Goal: Information Seeking & Learning: Check status

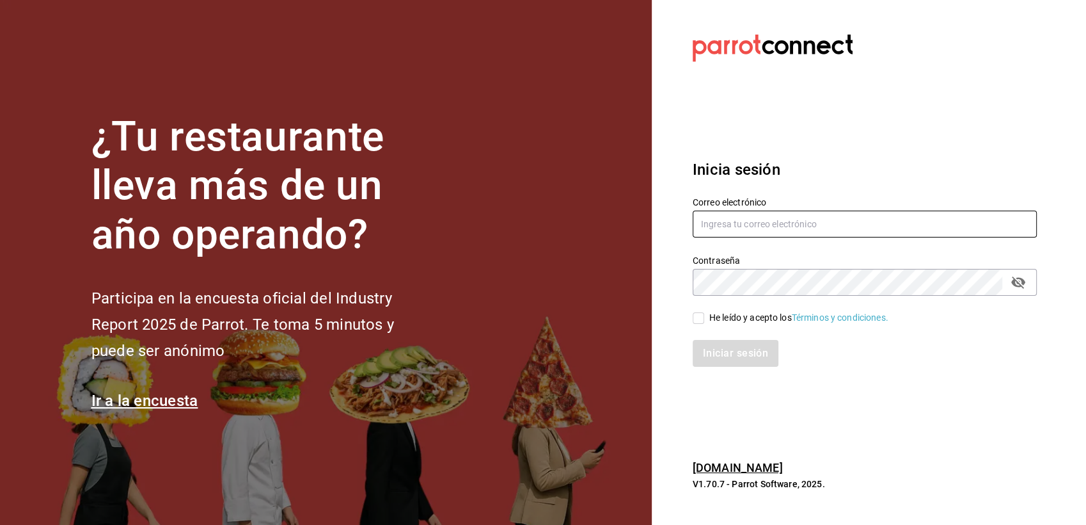
type input "[EMAIL_ADDRESS][DOMAIN_NAME]"
click at [701, 315] on input "He leído y acepto los Términos y condiciones." at bounding box center [699, 318] width 12 height 12
checkbox input "true"
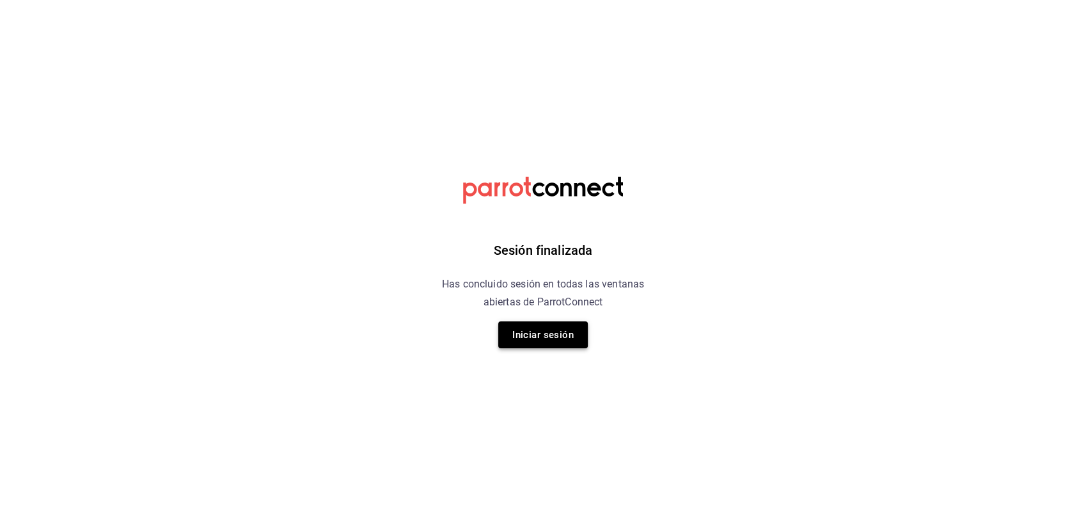
click at [576, 340] on button "Iniciar sesión" at bounding box center [543, 334] width 90 height 27
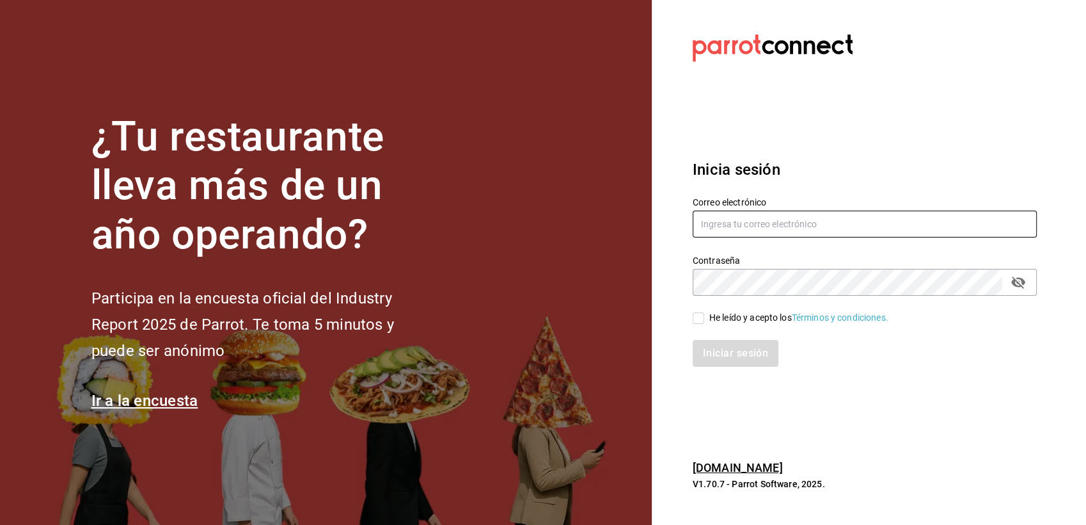
type input "paless9383@gmail.com"
click at [700, 320] on input "He leído y acepto los Términos y condiciones." at bounding box center [699, 318] width 12 height 12
checkbox input "true"
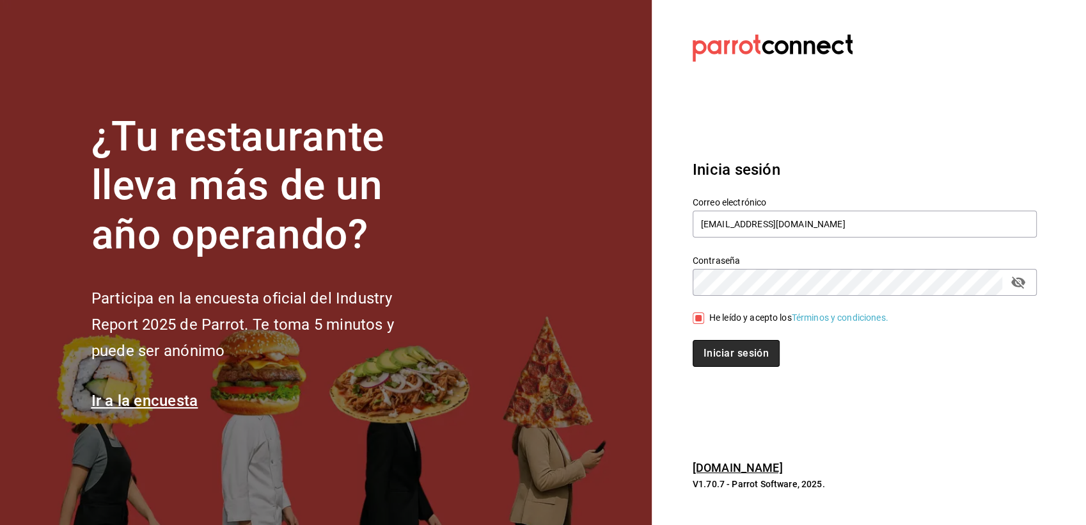
click at [725, 352] on button "Iniciar sesión" at bounding box center [736, 353] width 87 height 27
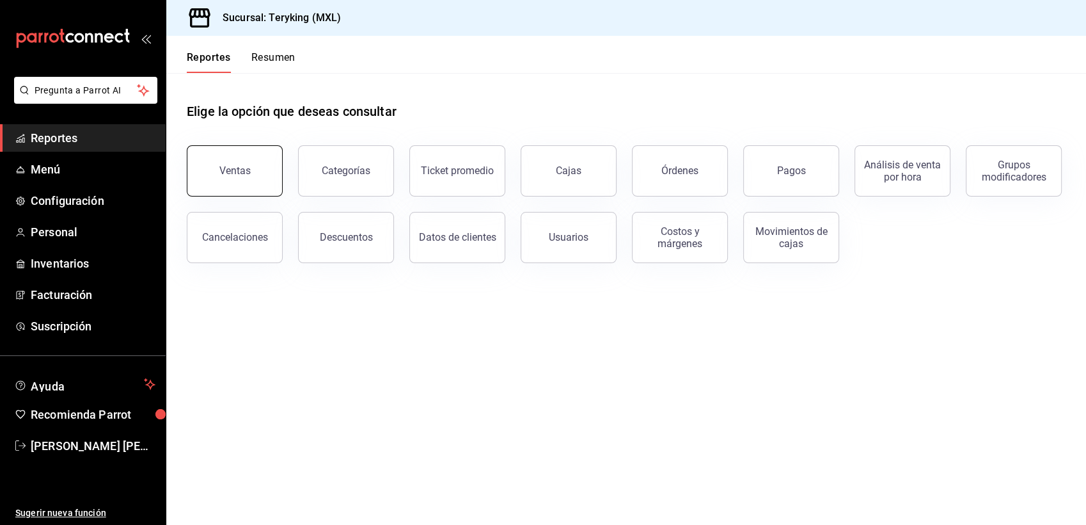
click at [240, 177] on button "Ventas" at bounding box center [235, 170] width 96 height 51
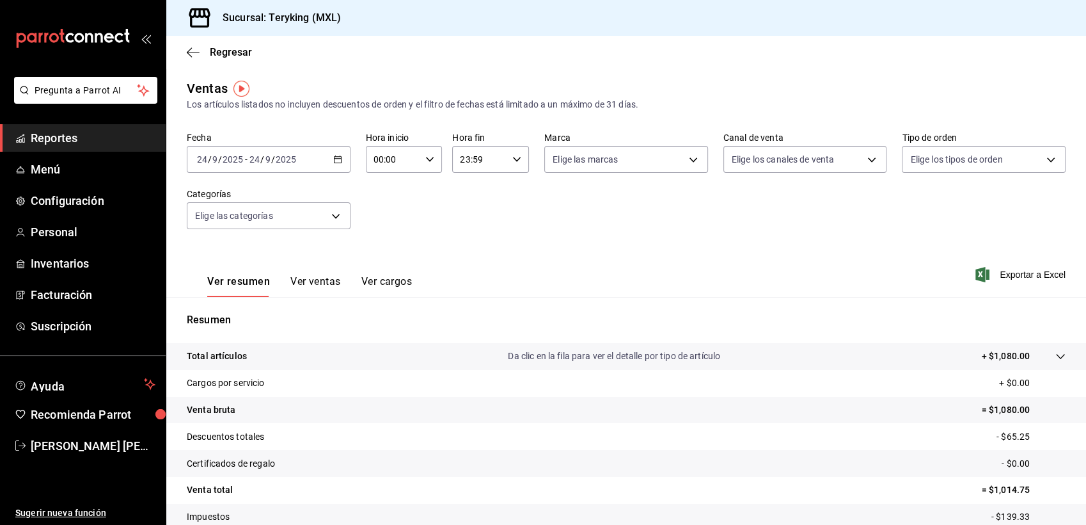
click at [70, 132] on span "Reportes" at bounding box center [93, 137] width 125 height 17
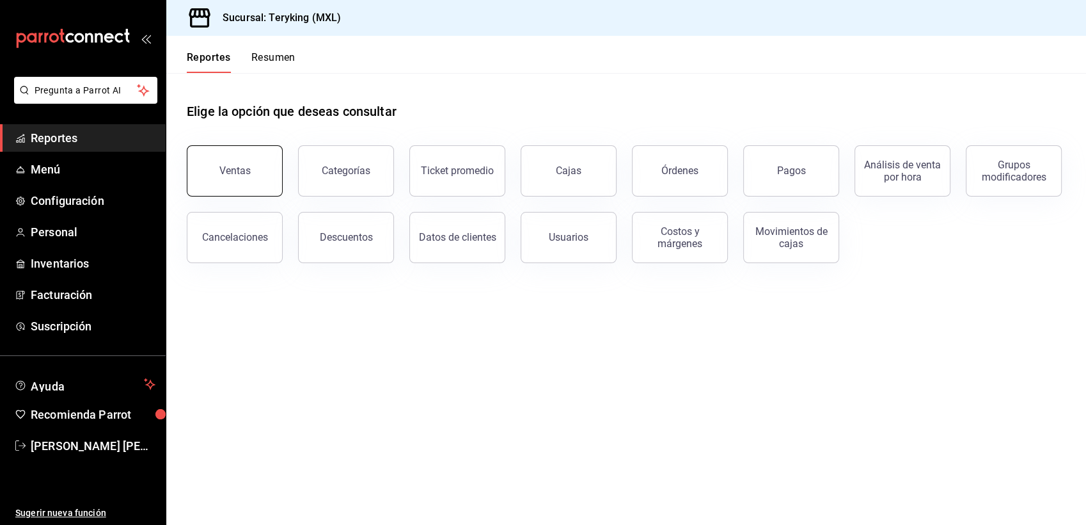
click at [241, 162] on button "Ventas" at bounding box center [235, 170] width 96 height 51
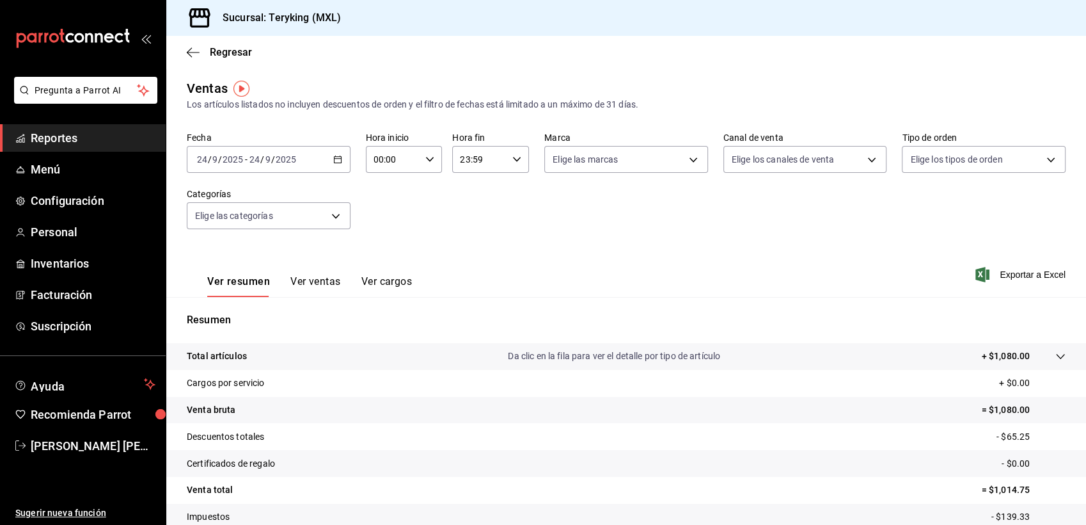
click at [56, 134] on span "Reportes" at bounding box center [93, 137] width 125 height 17
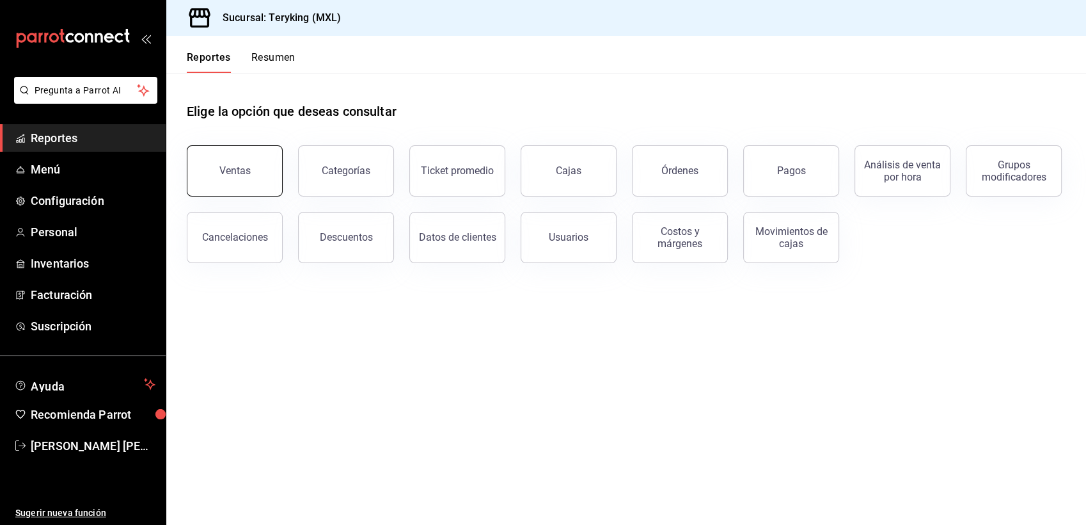
click at [245, 173] on div "Ventas" at bounding box center [234, 170] width 31 height 12
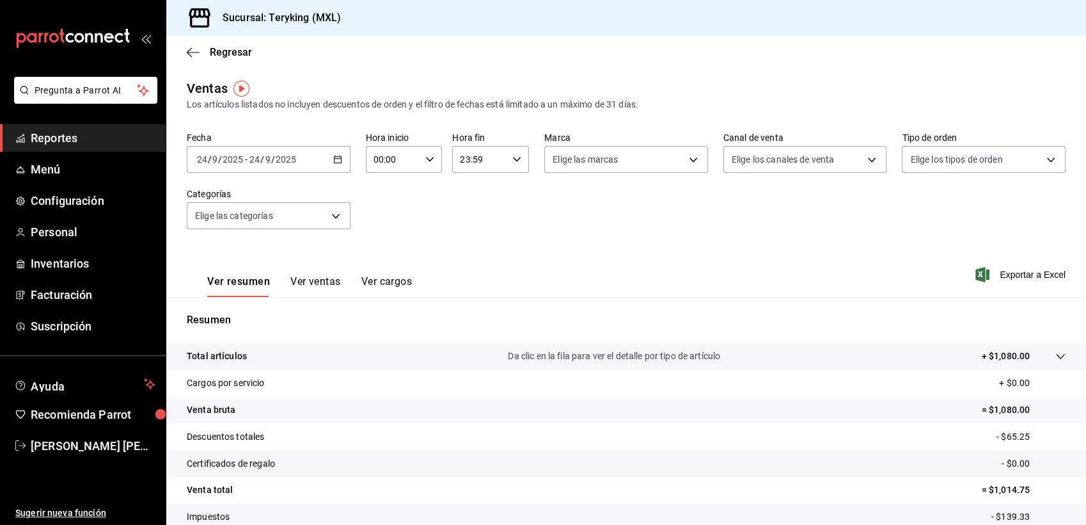
click at [52, 136] on span "Reportes" at bounding box center [93, 137] width 125 height 17
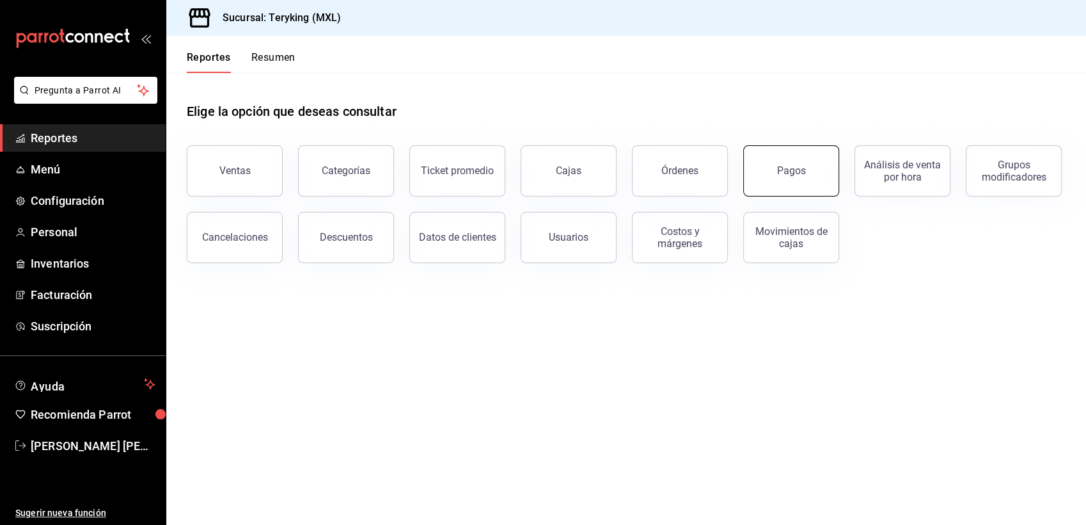
click at [762, 167] on button "Pagos" at bounding box center [791, 170] width 96 height 51
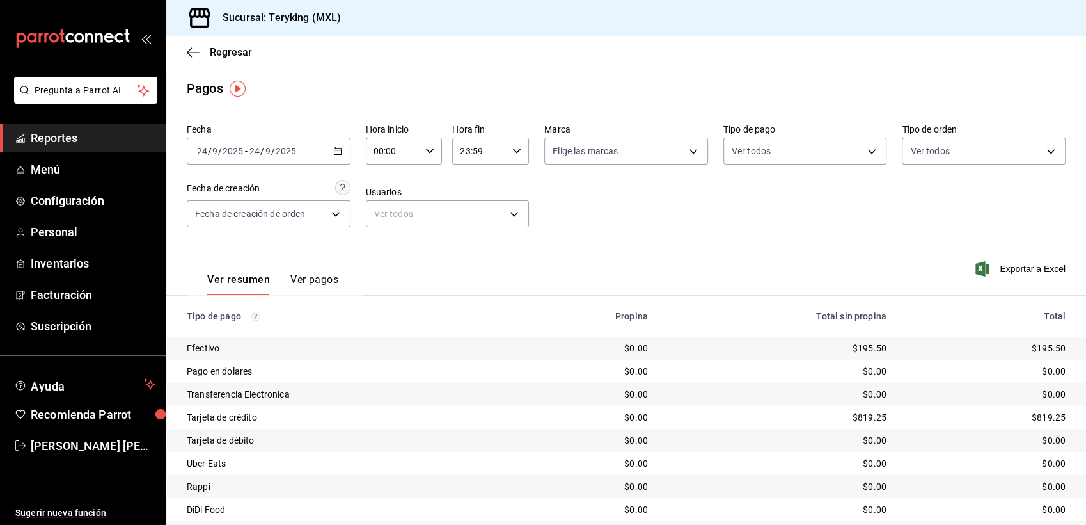
click at [338, 155] on \(Stroke\) "button" at bounding box center [338, 151] width 8 height 7
click at [230, 223] on span "Ayer" at bounding box center [247, 218] width 99 height 13
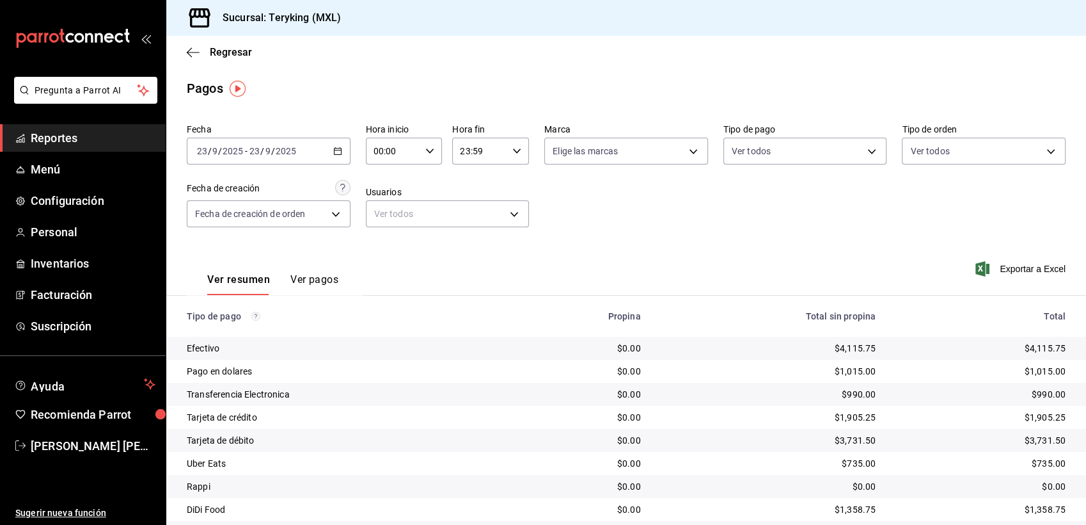
click at [618, 89] on div "Pagos" at bounding box center [626, 88] width 920 height 19
click at [640, 96] on div "Pagos" at bounding box center [626, 88] width 920 height 19
click at [61, 132] on span "Reportes" at bounding box center [93, 137] width 125 height 17
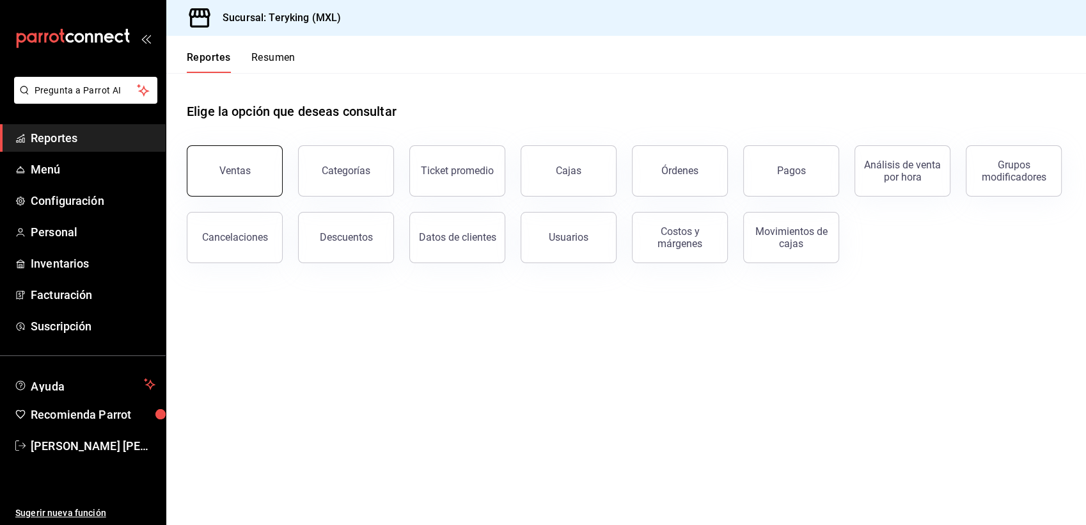
click at [250, 171] on button "Ventas" at bounding box center [235, 170] width 96 height 51
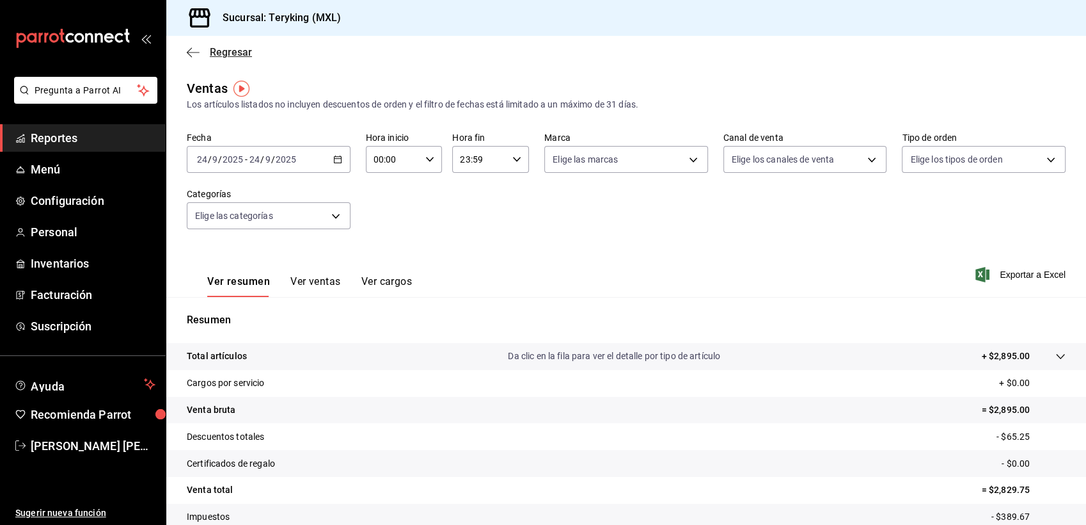
click at [216, 57] on span "Regresar" at bounding box center [231, 52] width 42 height 12
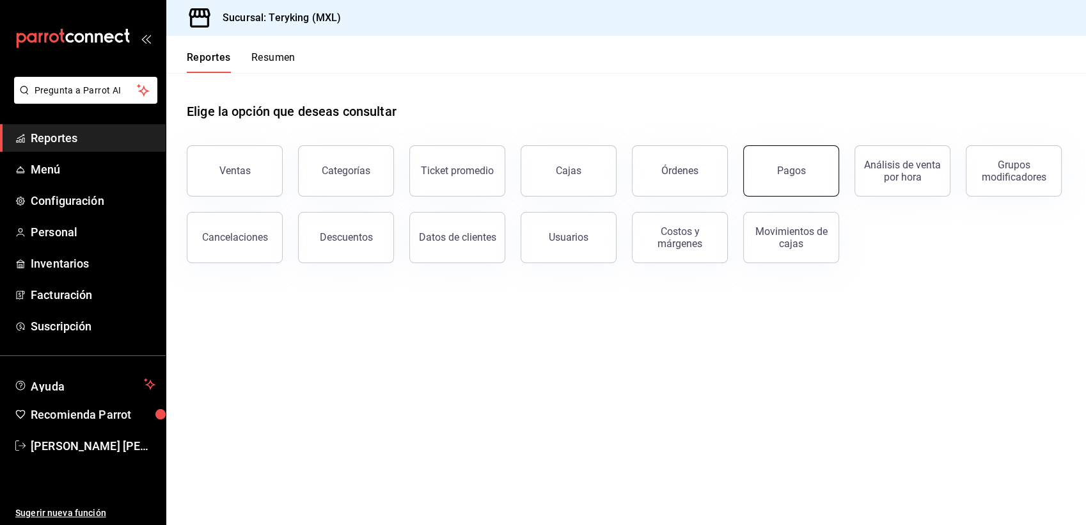
click at [794, 177] on button "Pagos" at bounding box center [791, 170] width 96 height 51
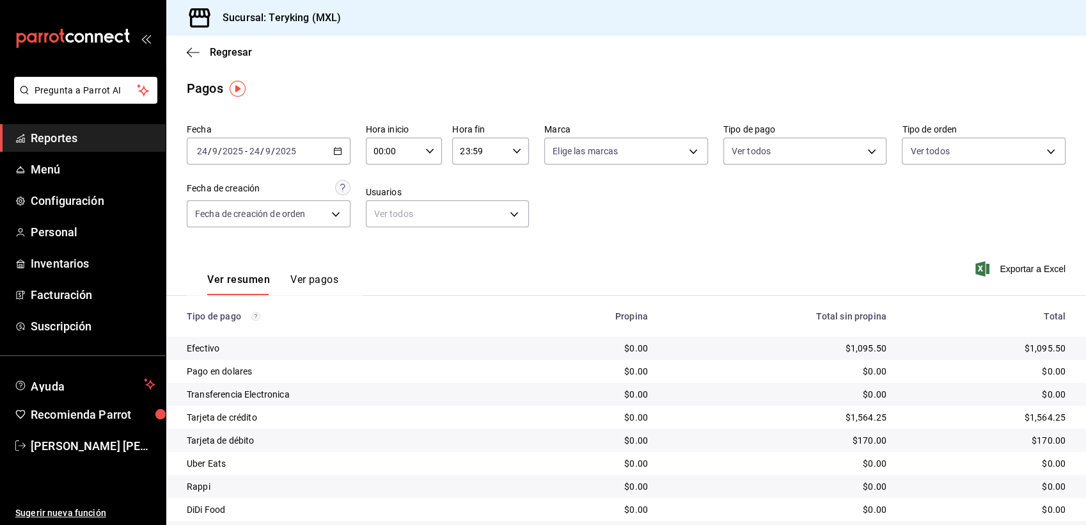
click at [612, 65] on div "Regresar" at bounding box center [626, 52] width 920 height 33
click at [75, 136] on span "Reportes" at bounding box center [93, 137] width 125 height 17
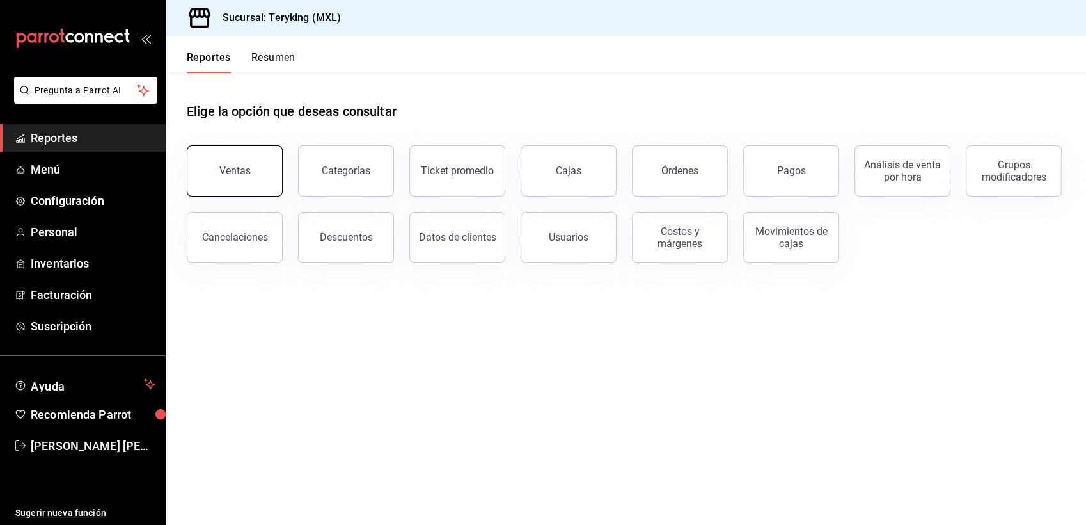
click at [247, 179] on button "Ventas" at bounding box center [235, 170] width 96 height 51
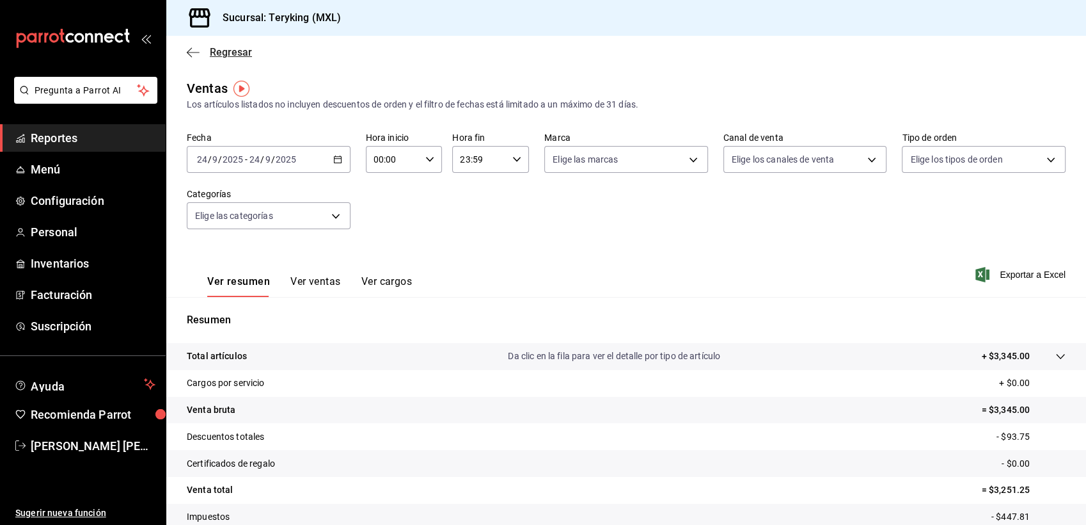
click at [242, 51] on span "Regresar" at bounding box center [231, 52] width 42 height 12
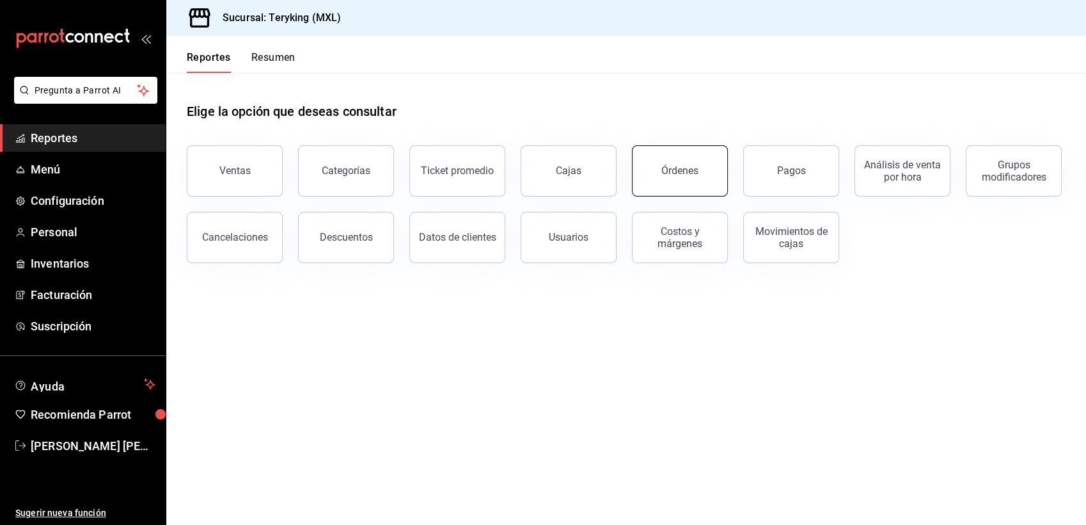
click at [670, 173] on div "Órdenes" at bounding box center [679, 170] width 37 height 12
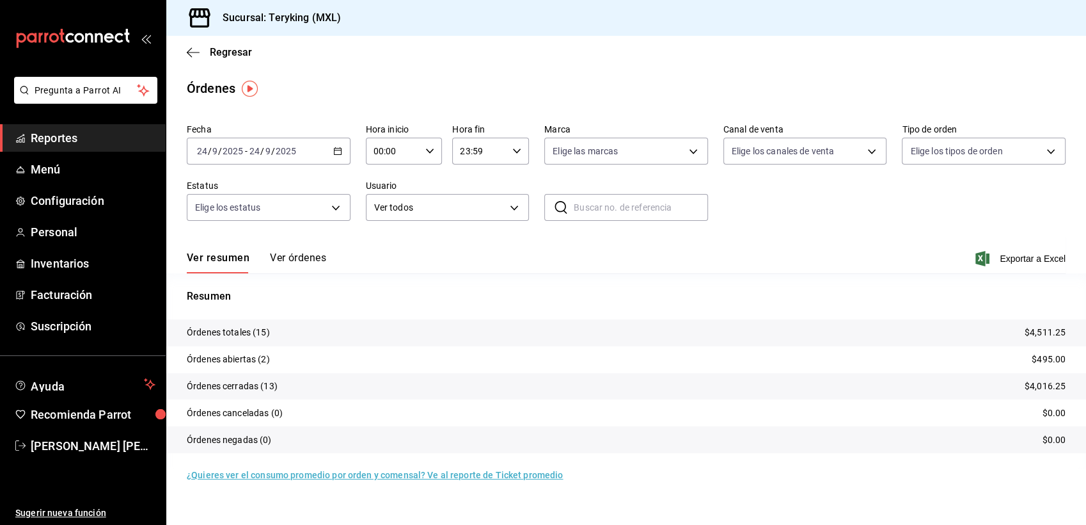
click at [300, 253] on button "Ver órdenes" at bounding box center [298, 262] width 56 height 22
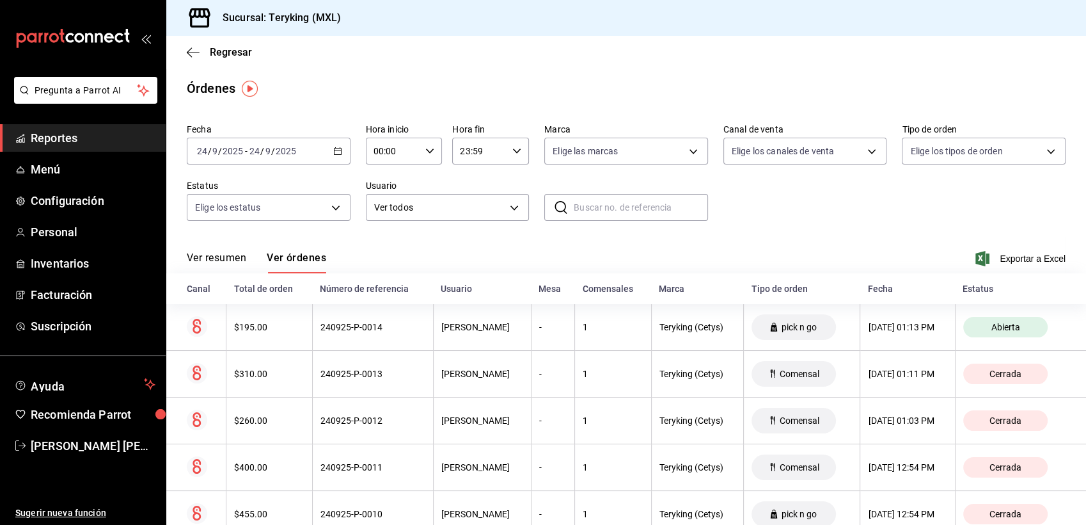
click at [57, 133] on span "Reportes" at bounding box center [93, 137] width 125 height 17
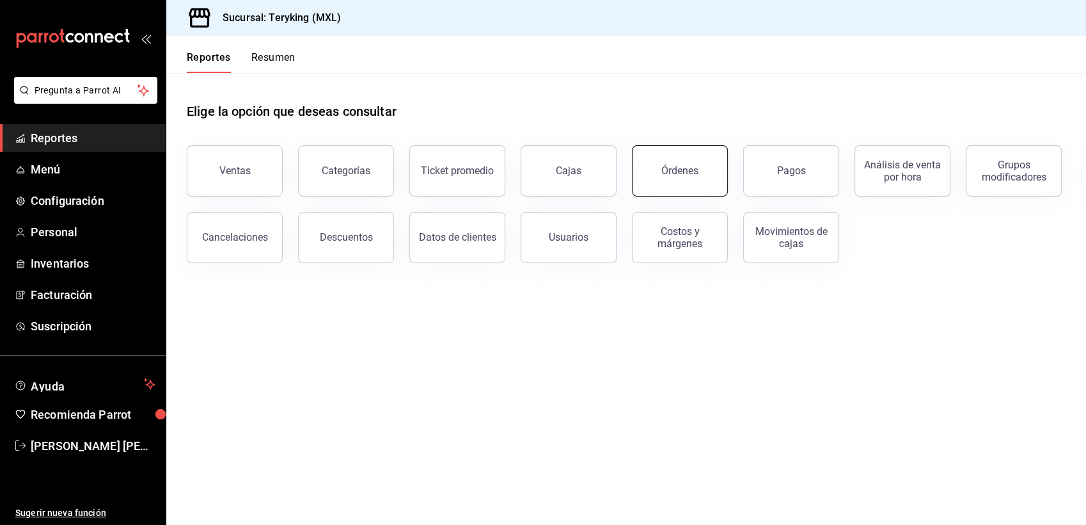
click at [682, 175] on div "Órdenes" at bounding box center [679, 170] width 37 height 12
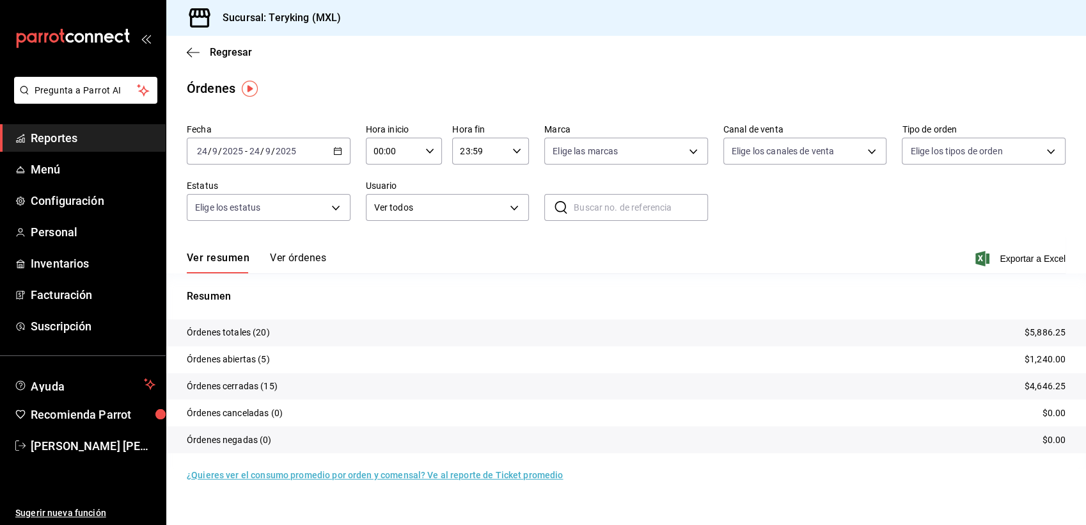
click at [335, 150] on icon "button" at bounding box center [337, 150] width 9 height 9
click at [234, 217] on span "Ayer" at bounding box center [247, 218] width 99 height 13
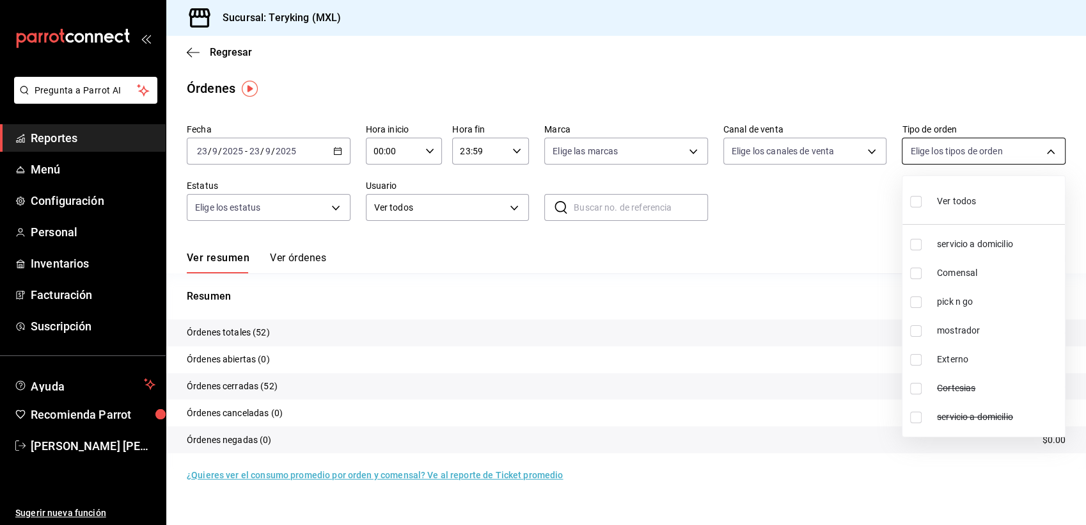
click at [957, 144] on body "Pregunta a Parrot AI Reportes Menú Configuración Personal Inventarios Facturaci…" at bounding box center [543, 262] width 1086 height 525
click at [924, 241] on label at bounding box center [918, 245] width 17 height 12
click at [922, 241] on input "checkbox" at bounding box center [916, 245] width 12 height 12
checkbox input "false"
click at [812, 239] on div at bounding box center [543, 262] width 1086 height 525
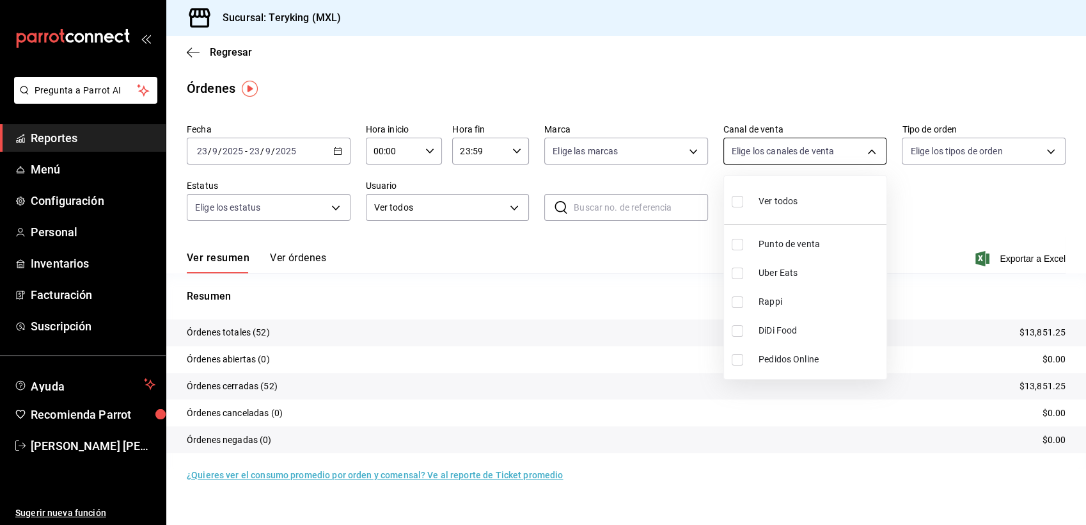
click at [871, 152] on body "Pregunta a Parrot AI Reportes Menú Configuración Personal Inventarios Facturaci…" at bounding box center [543, 262] width 1086 height 525
click at [566, 258] on div at bounding box center [543, 262] width 1086 height 525
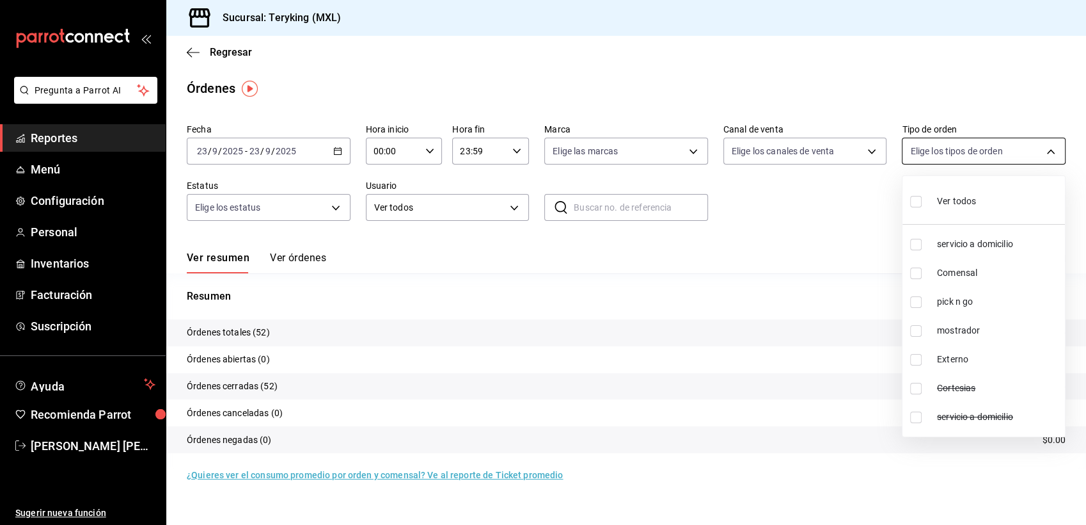
click at [1001, 146] on body "Pregunta a Parrot AI Reportes Menú Configuración Personal Inventarios Facturaci…" at bounding box center [543, 262] width 1086 height 525
click at [916, 245] on input "checkbox" at bounding box center [916, 245] width 12 height 12
checkbox input "true"
type input "4a2b0231-5853-4e40-8b7d-9ac08767f331"
click at [814, 236] on div at bounding box center [543, 262] width 1086 height 525
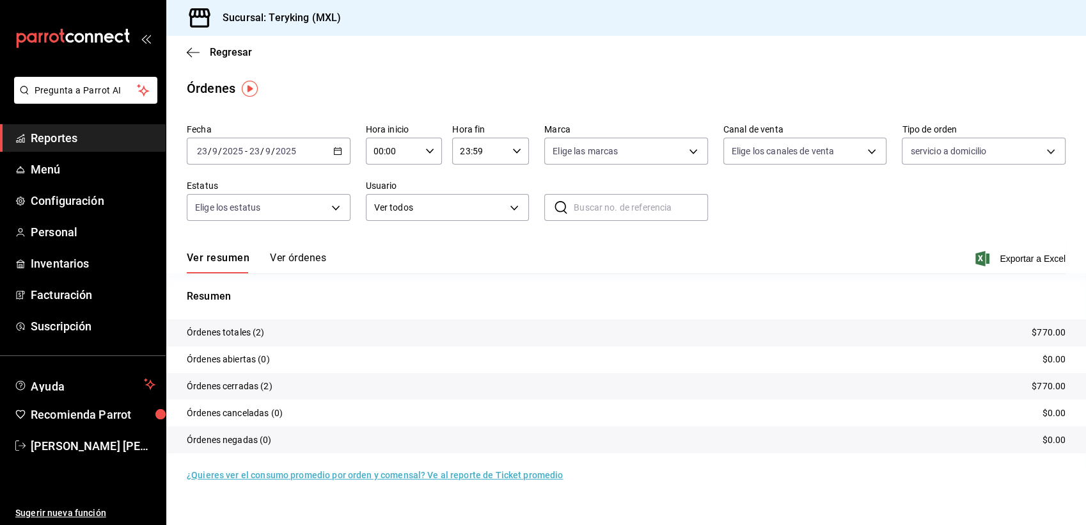
click at [334, 154] on \(Stroke\) "button" at bounding box center [338, 151] width 8 height 7
click at [400, 239] on div "Ver resumen Ver órdenes Exportar a Excel" at bounding box center [626, 254] width 879 height 37
click at [339, 153] on icon "button" at bounding box center [337, 150] width 9 height 9
click at [240, 336] on span "Rango de fechas" at bounding box center [247, 333] width 99 height 13
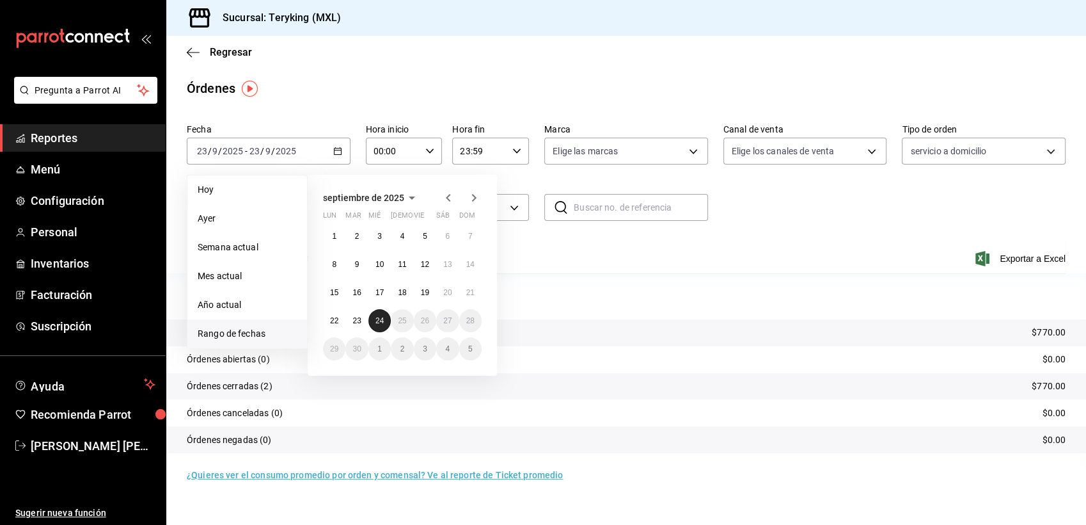
click at [375, 319] on abbr "24" at bounding box center [379, 320] width 8 height 9
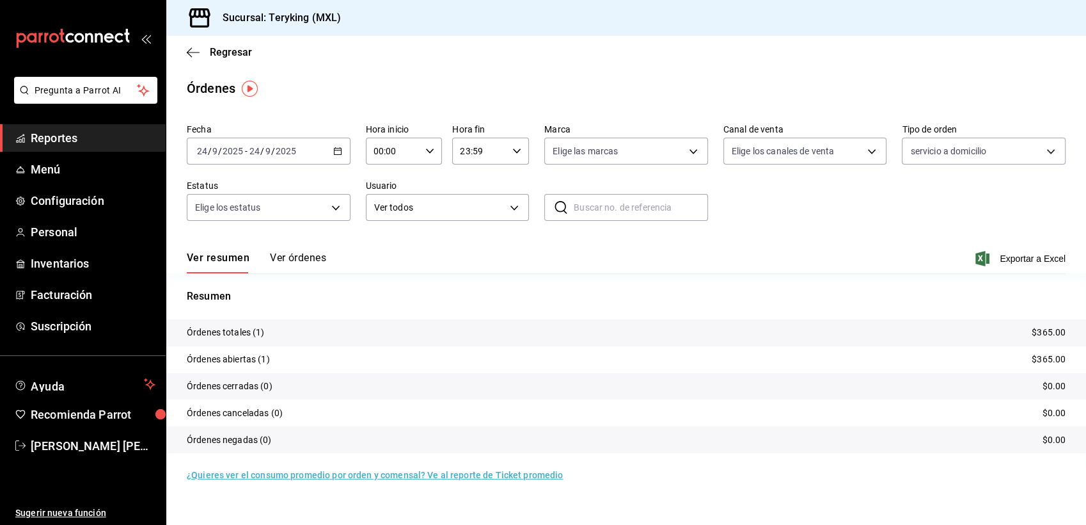
click at [337, 155] on \(Stroke\) "button" at bounding box center [338, 151] width 8 height 7
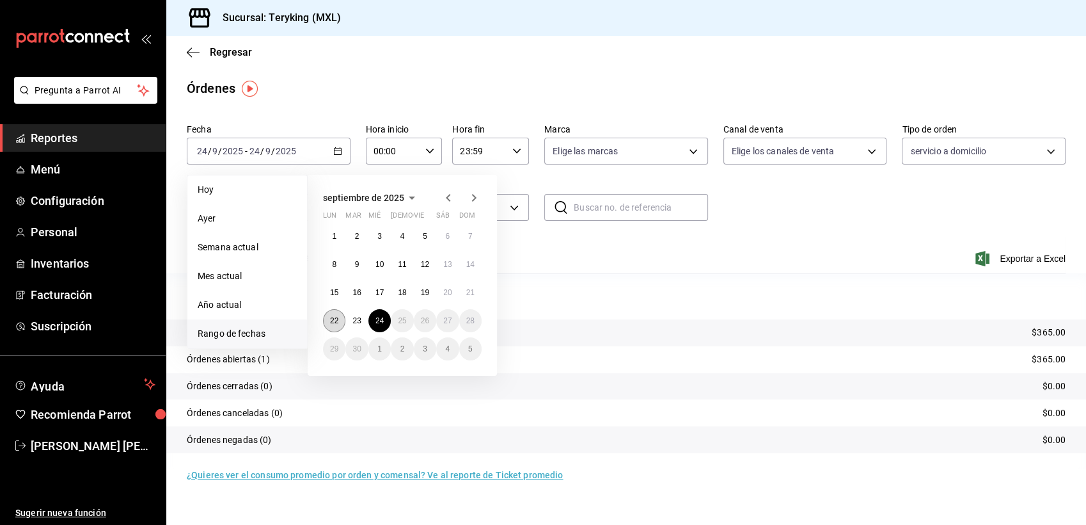
click at [339, 317] on button "22" at bounding box center [334, 320] width 22 height 23
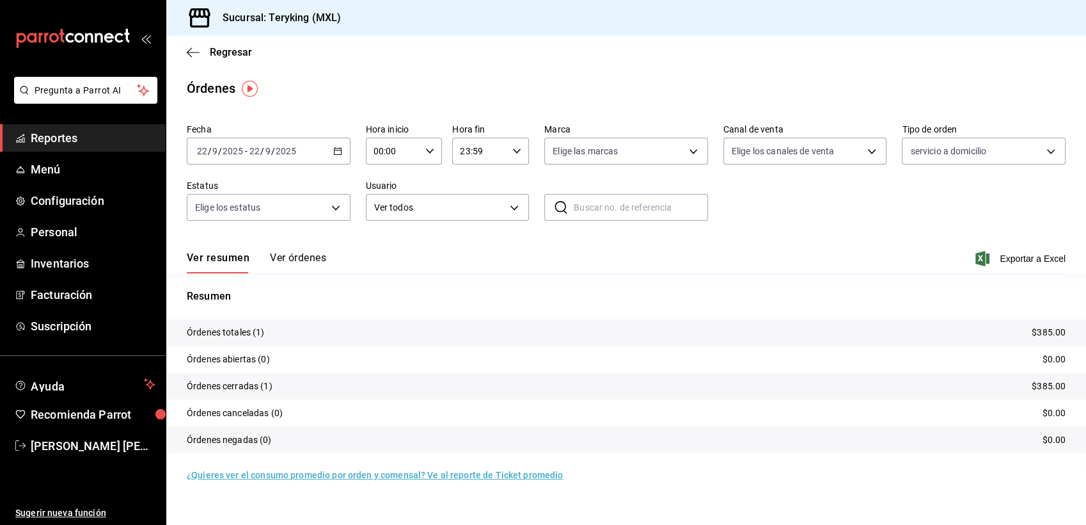
click at [318, 258] on button "Ver órdenes" at bounding box center [298, 262] width 56 height 22
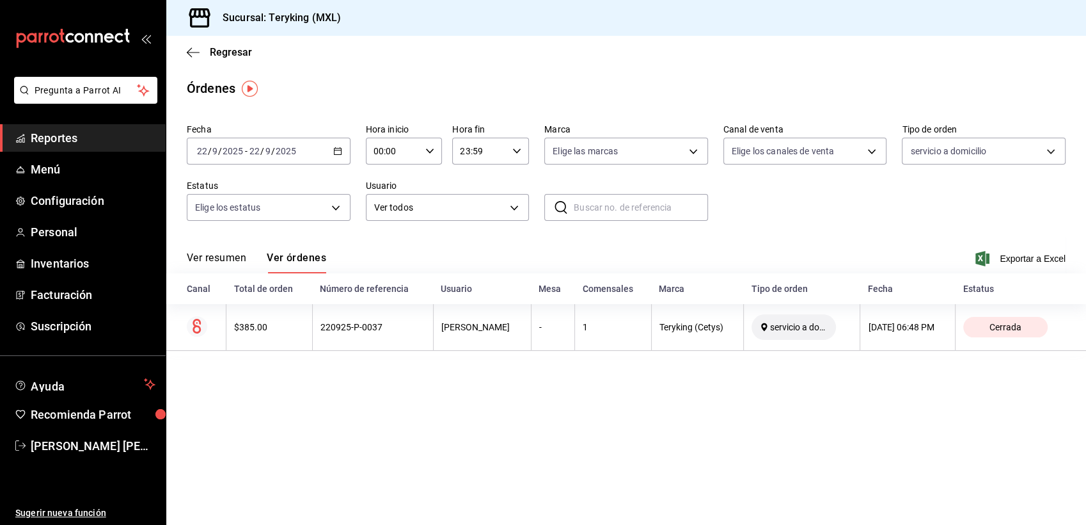
click at [338, 149] on icon "button" at bounding box center [337, 150] width 9 height 9
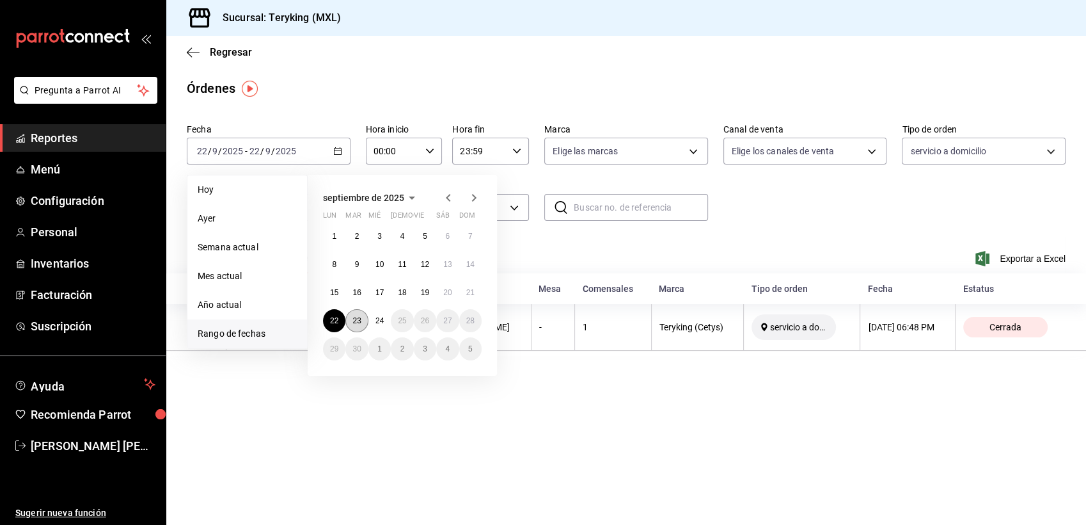
click at [356, 320] on abbr "23" at bounding box center [356, 320] width 8 height 9
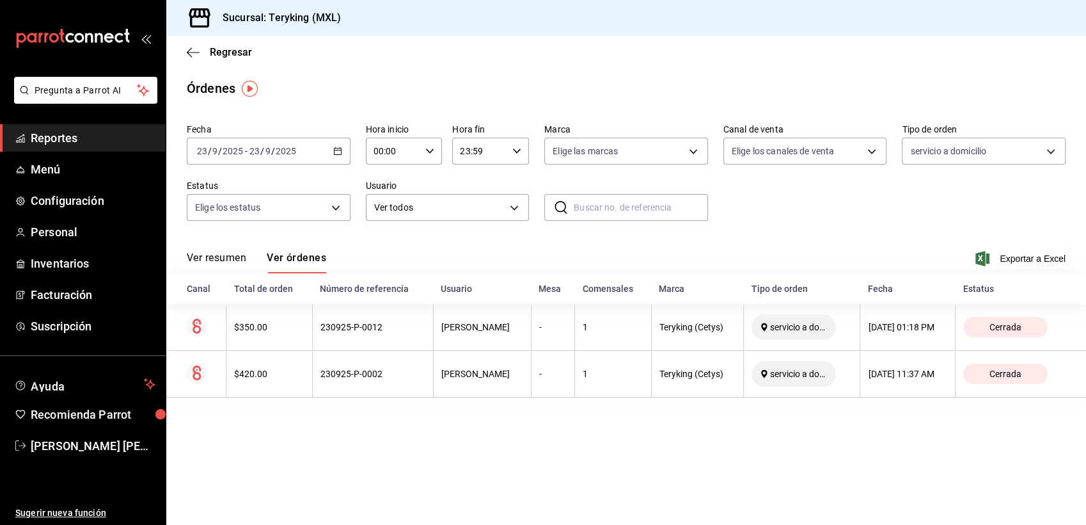
click at [384, 468] on main "Regresar Órdenes Fecha [DATE] [DATE] - [DATE] [DATE] Hora inicio 00:00 Hora ini…" at bounding box center [626, 280] width 920 height 489
click at [67, 132] on span "Reportes" at bounding box center [93, 137] width 125 height 17
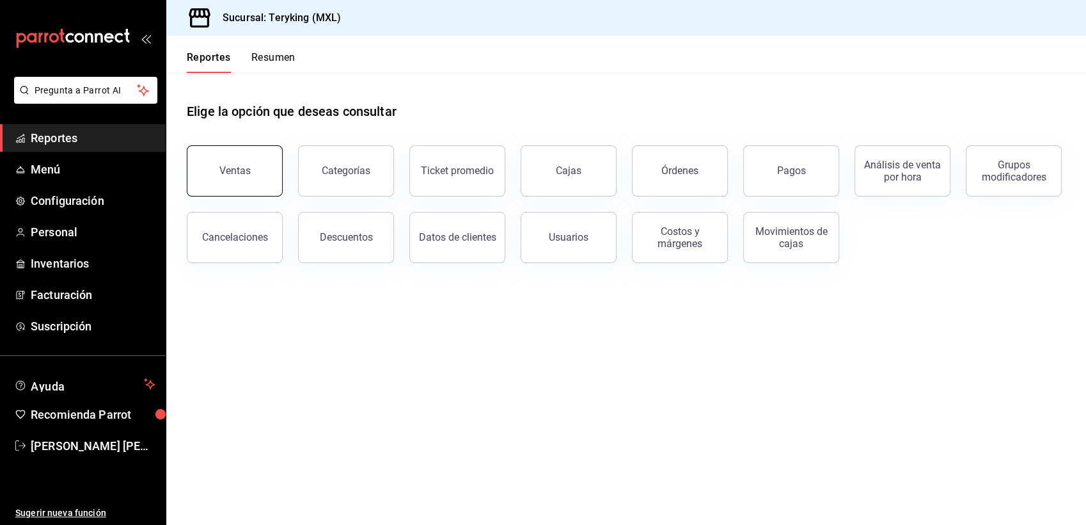
click at [231, 175] on div "Ventas" at bounding box center [234, 170] width 31 height 12
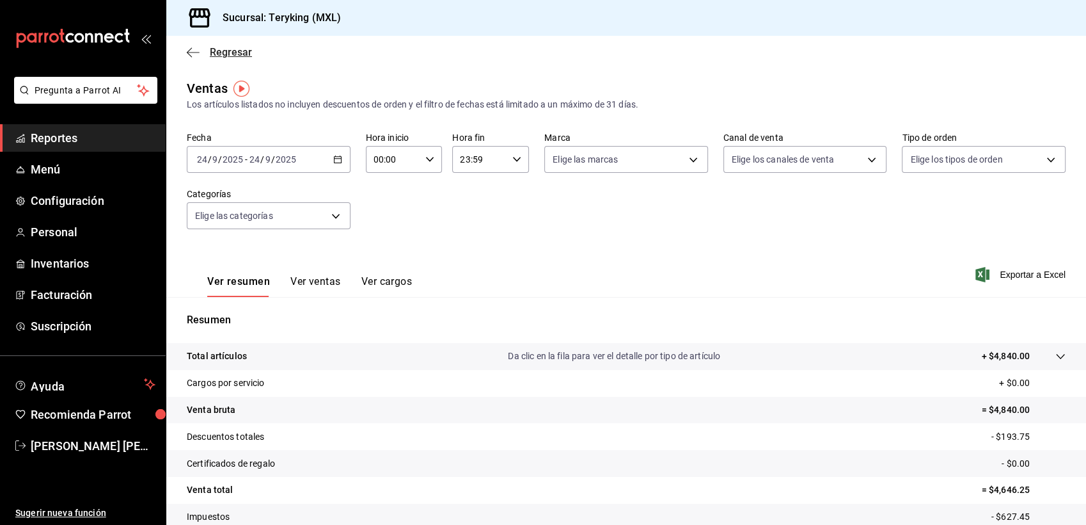
click at [241, 51] on span "Regresar" at bounding box center [231, 52] width 42 height 12
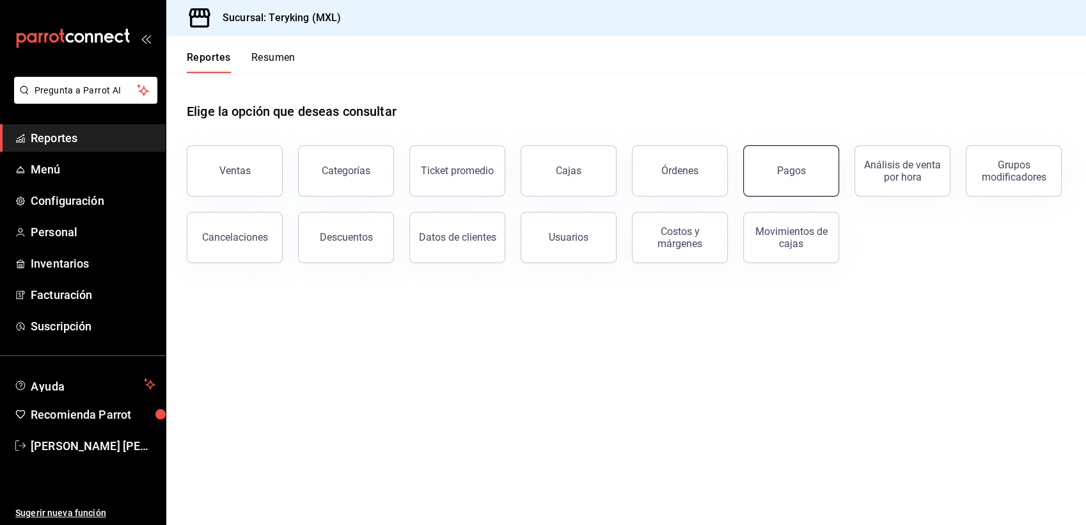
click at [791, 171] on div "Pagos" at bounding box center [791, 170] width 29 height 12
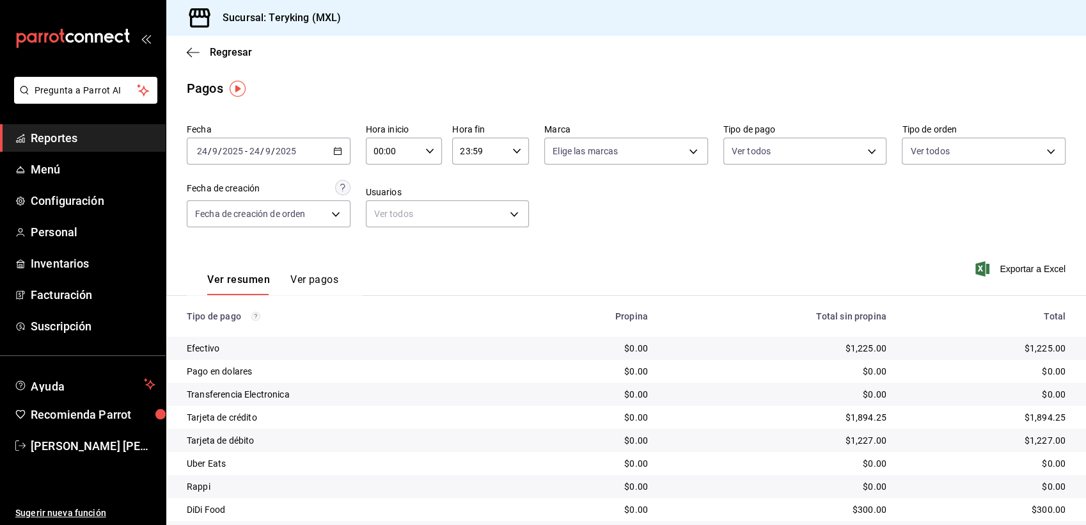
click at [56, 134] on span "Reportes" at bounding box center [93, 137] width 125 height 17
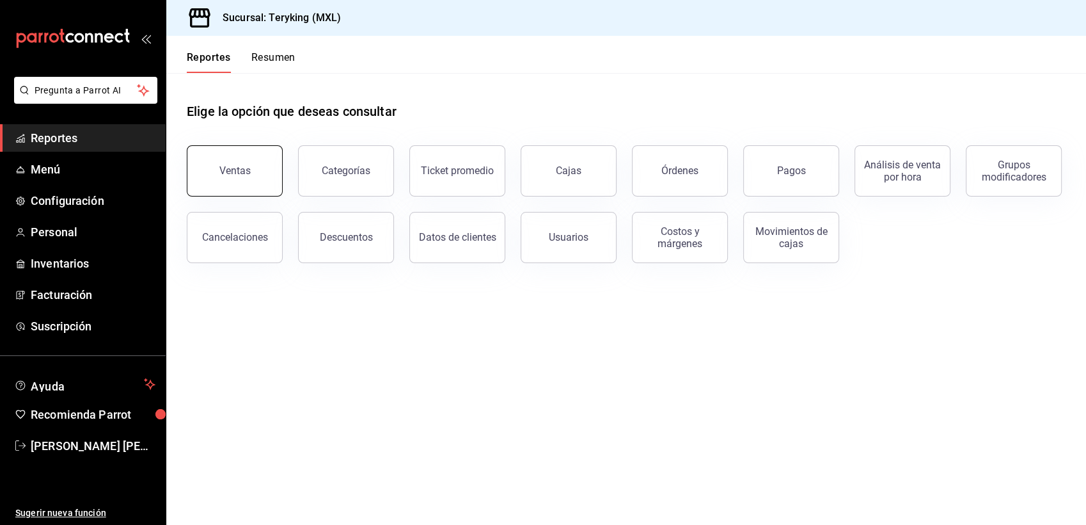
click at [240, 181] on button "Ventas" at bounding box center [235, 170] width 96 height 51
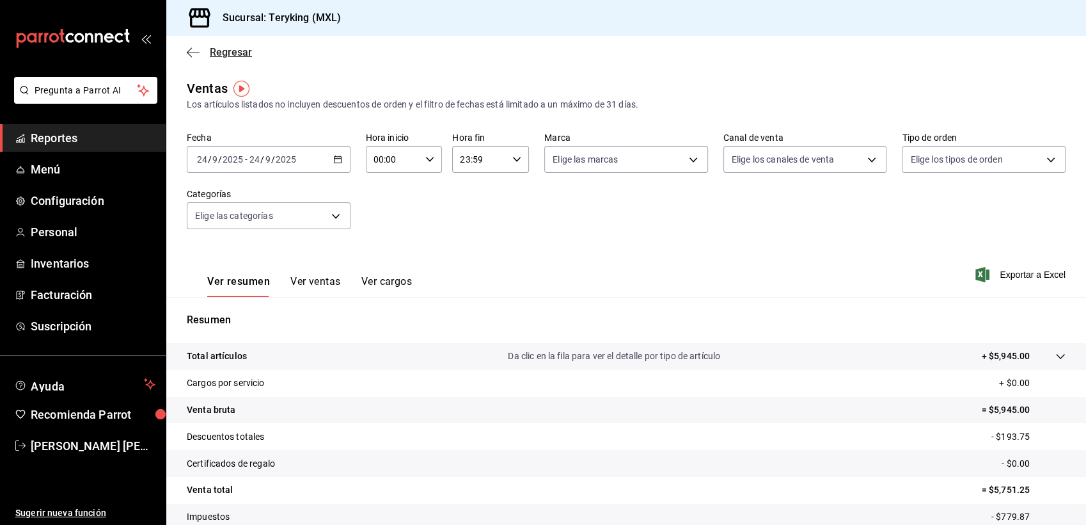
click at [233, 54] on span "Regresar" at bounding box center [231, 52] width 42 height 12
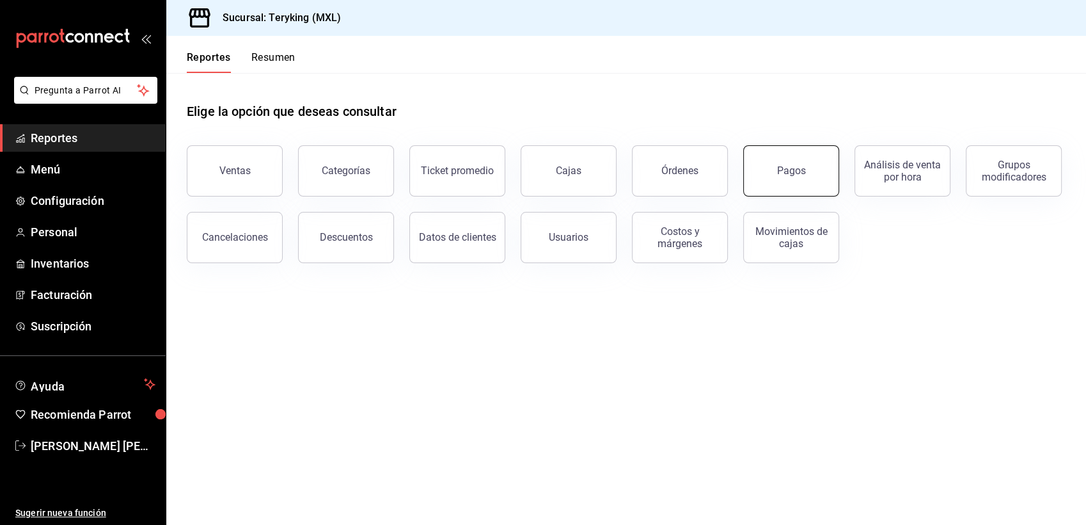
click at [783, 171] on div "Pagos" at bounding box center [791, 170] width 29 height 12
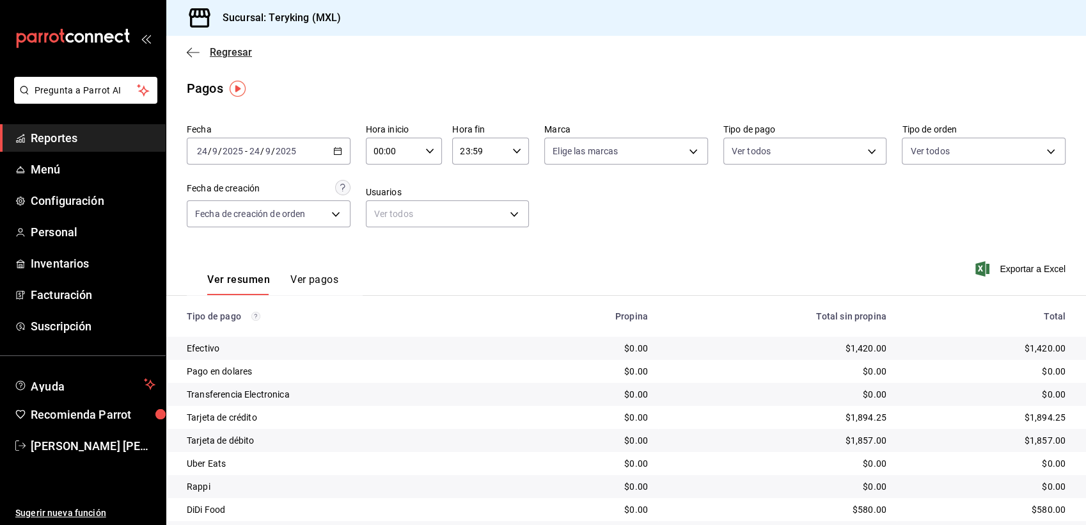
click at [245, 54] on span "Regresar" at bounding box center [231, 52] width 42 height 12
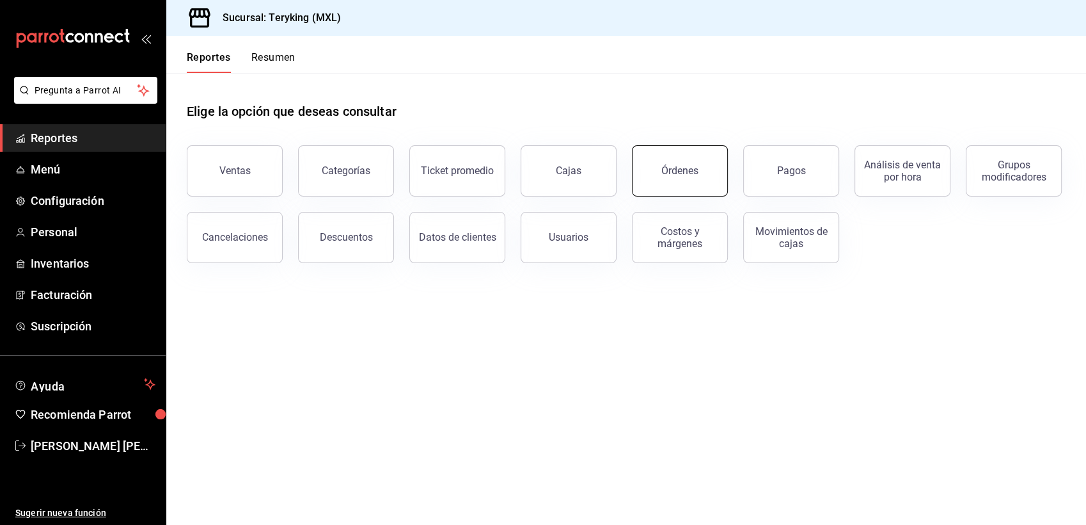
click at [686, 174] on div "Órdenes" at bounding box center [679, 170] width 37 height 12
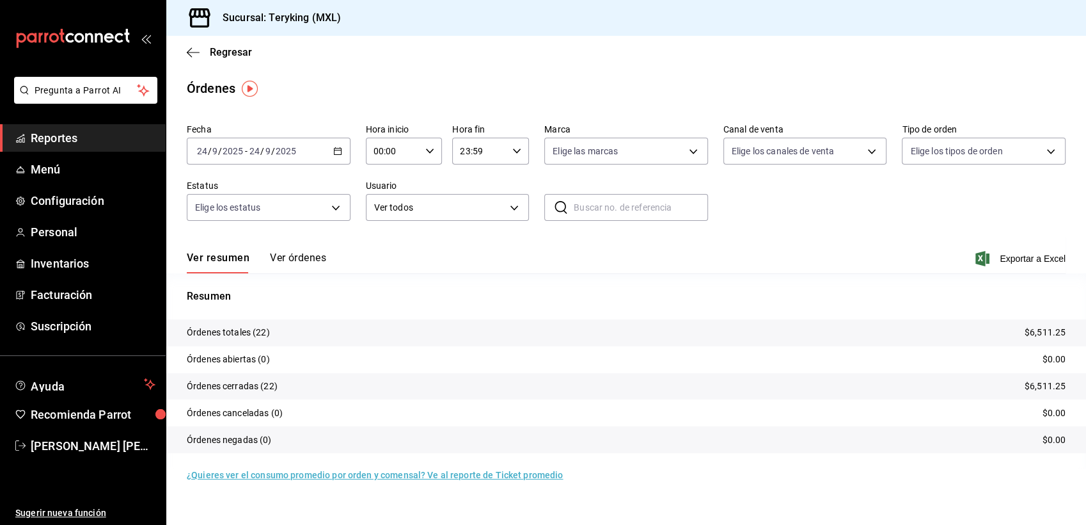
click at [285, 260] on button "Ver órdenes" at bounding box center [298, 262] width 56 height 22
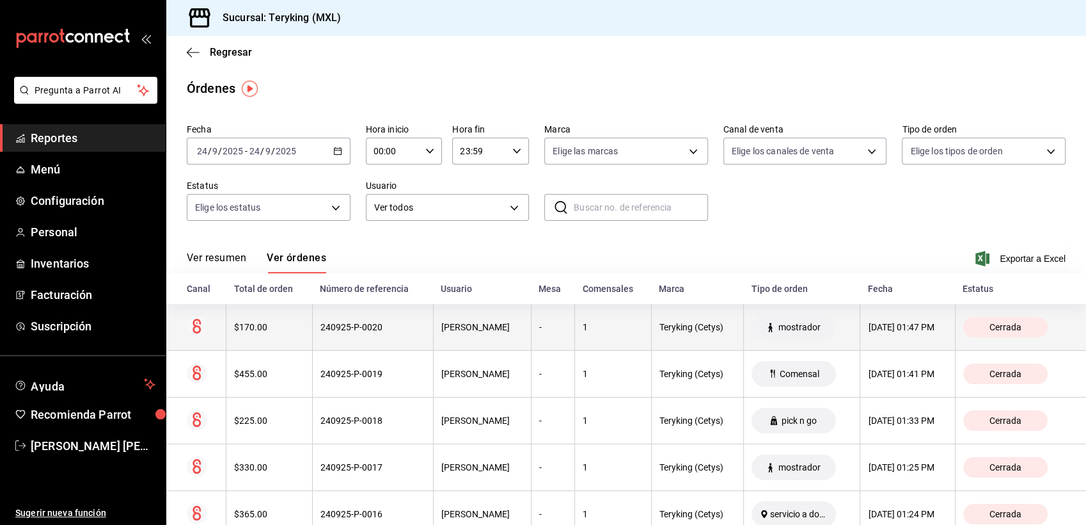
click at [354, 320] on th "240925-P-0020" at bounding box center [372, 327] width 121 height 47
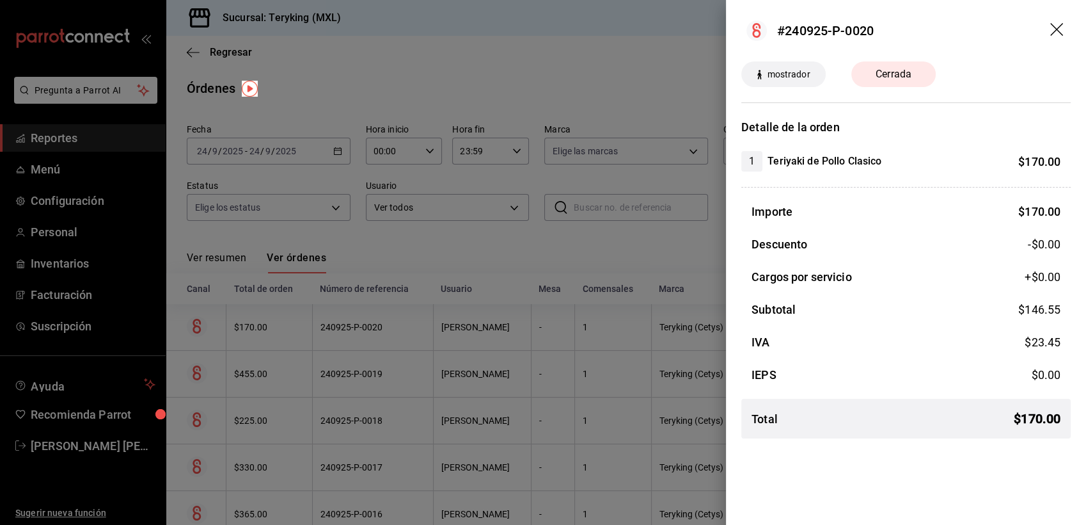
click at [329, 374] on div at bounding box center [543, 262] width 1086 height 525
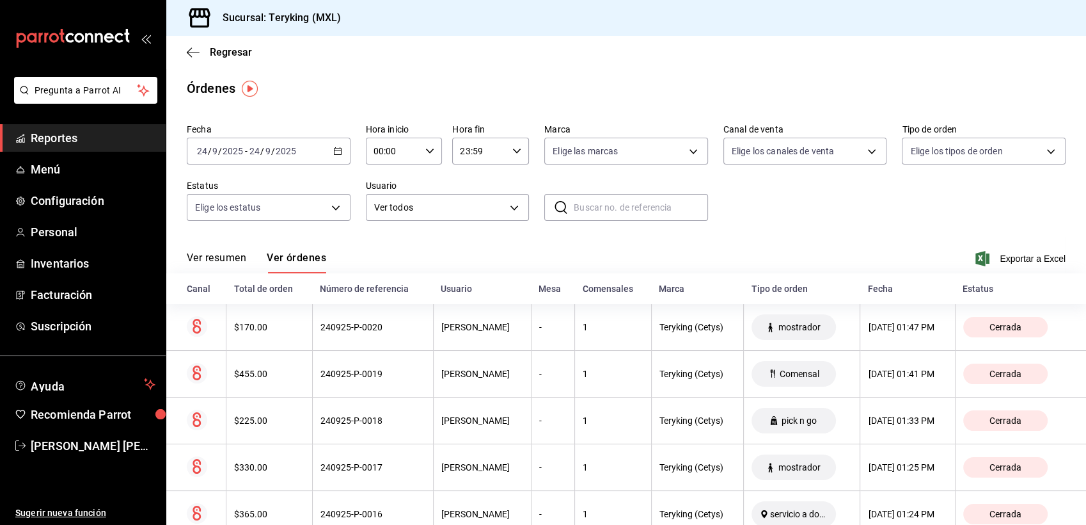
click at [329, 374] on div "240925-P-0019" at bounding box center [372, 373] width 105 height 10
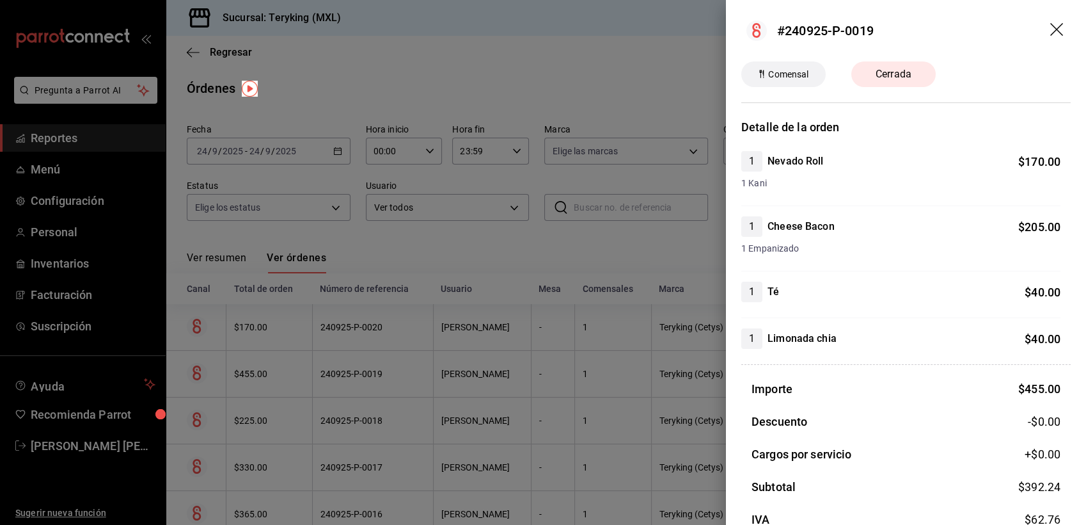
click at [429, 231] on div at bounding box center [543, 262] width 1086 height 525
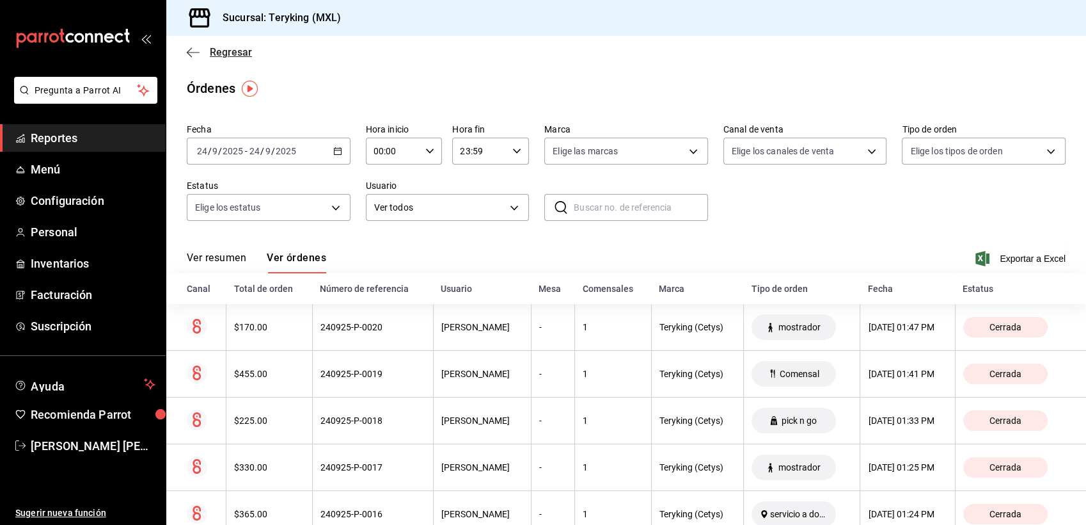
click at [242, 52] on span "Regresar" at bounding box center [231, 52] width 42 height 12
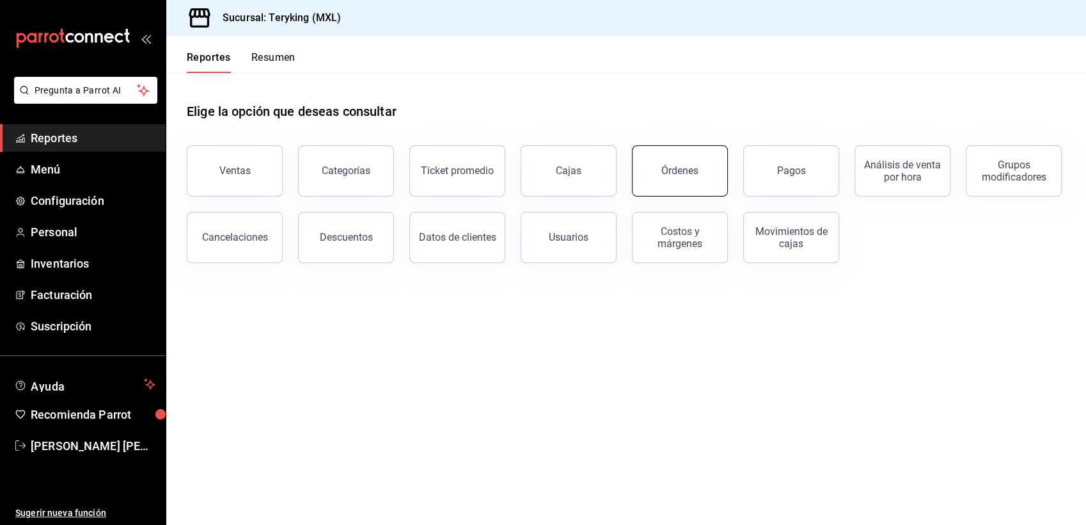
click at [687, 172] on div "Órdenes" at bounding box center [679, 170] width 37 height 12
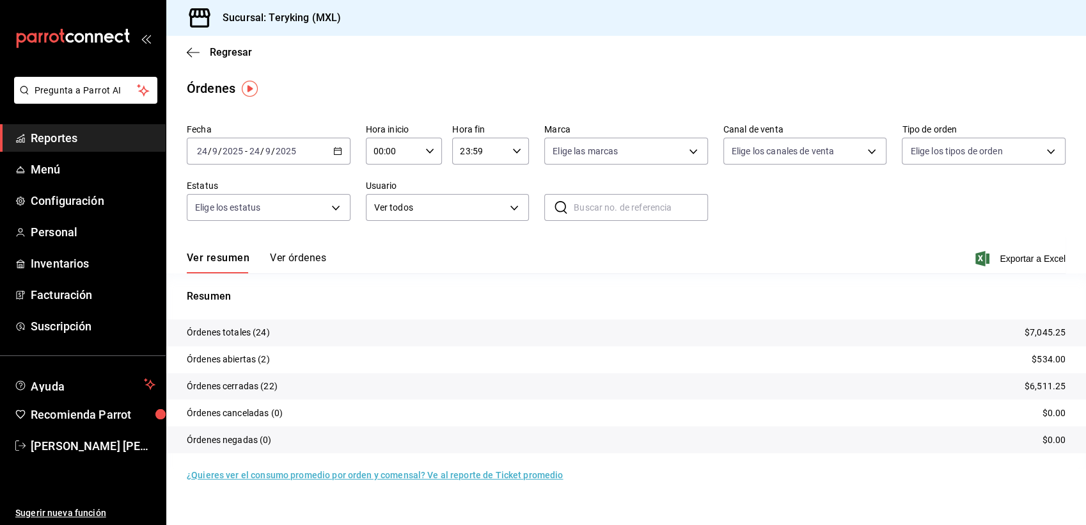
click at [309, 260] on button "Ver órdenes" at bounding box center [298, 262] width 56 height 22
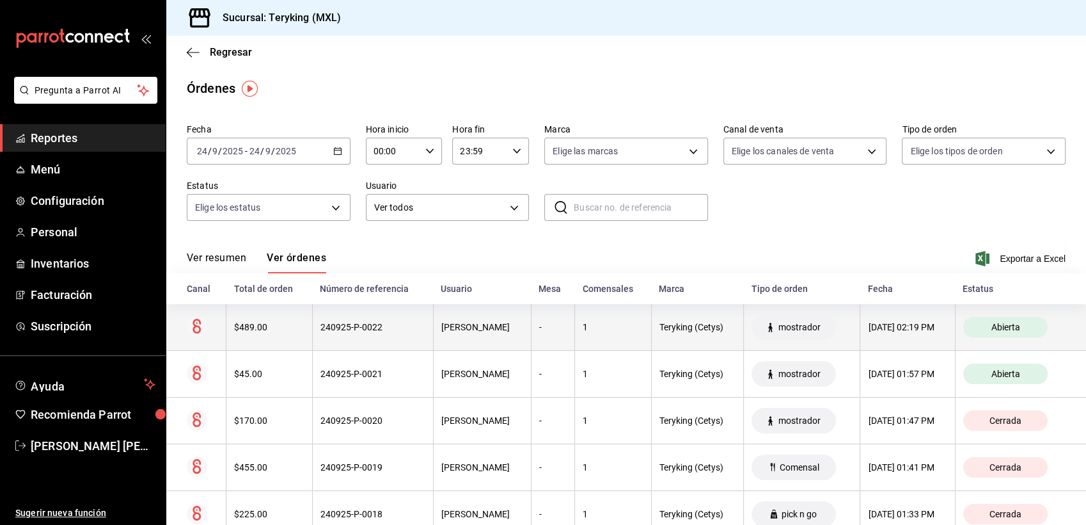
click at [442, 328] on div "[PERSON_NAME]" at bounding box center [482, 327] width 82 height 10
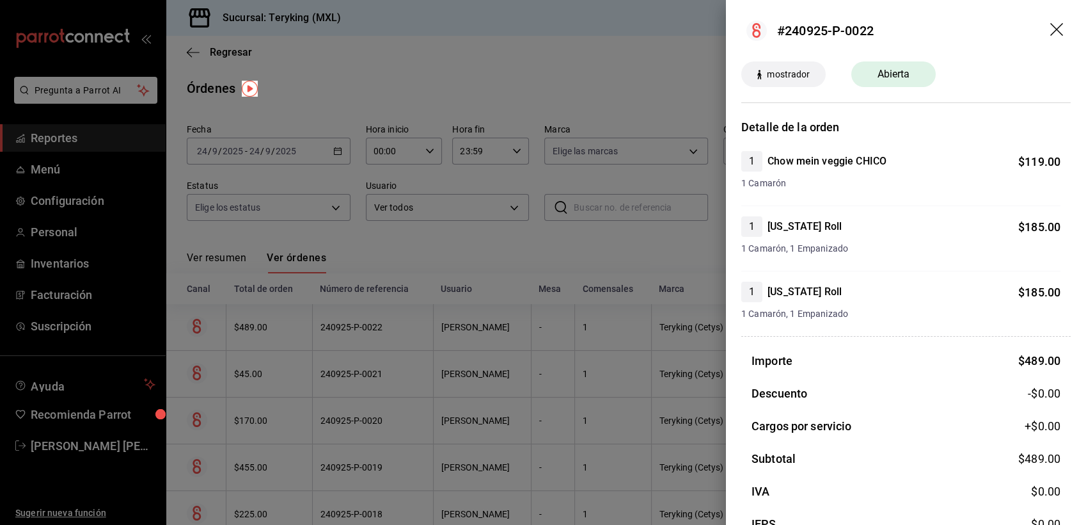
click at [574, 253] on div at bounding box center [543, 262] width 1086 height 525
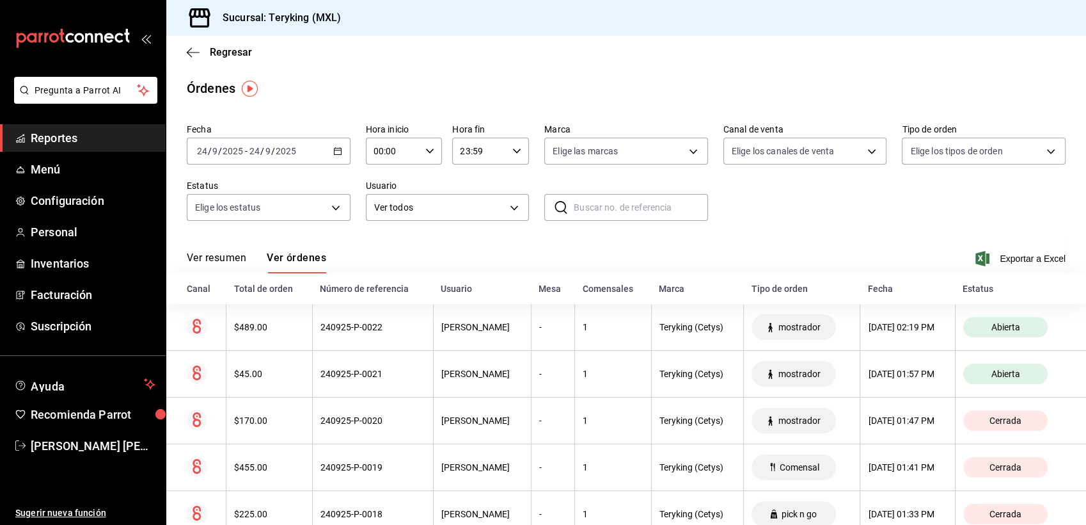
click at [83, 140] on span "Reportes" at bounding box center [93, 137] width 125 height 17
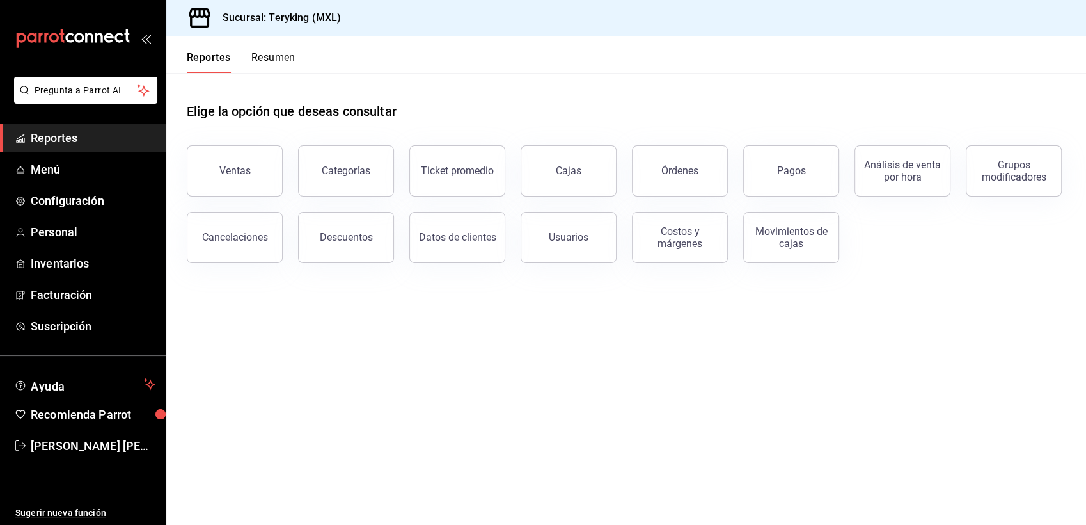
click at [0, 124] on link "Reportes" at bounding box center [83, 138] width 166 height 28
click at [794, 166] on div "Pagos" at bounding box center [791, 170] width 29 height 12
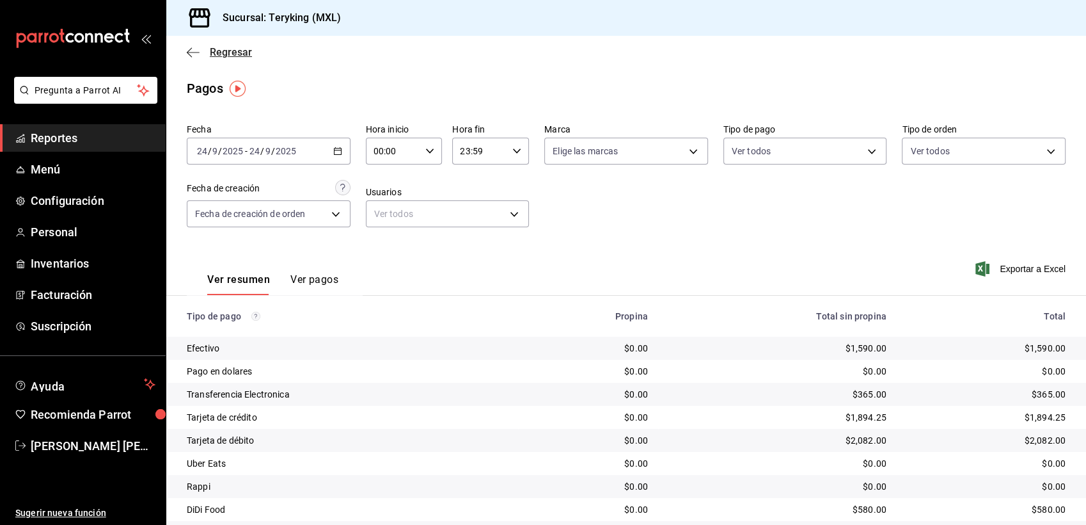
click at [233, 51] on span "Regresar" at bounding box center [231, 52] width 42 height 12
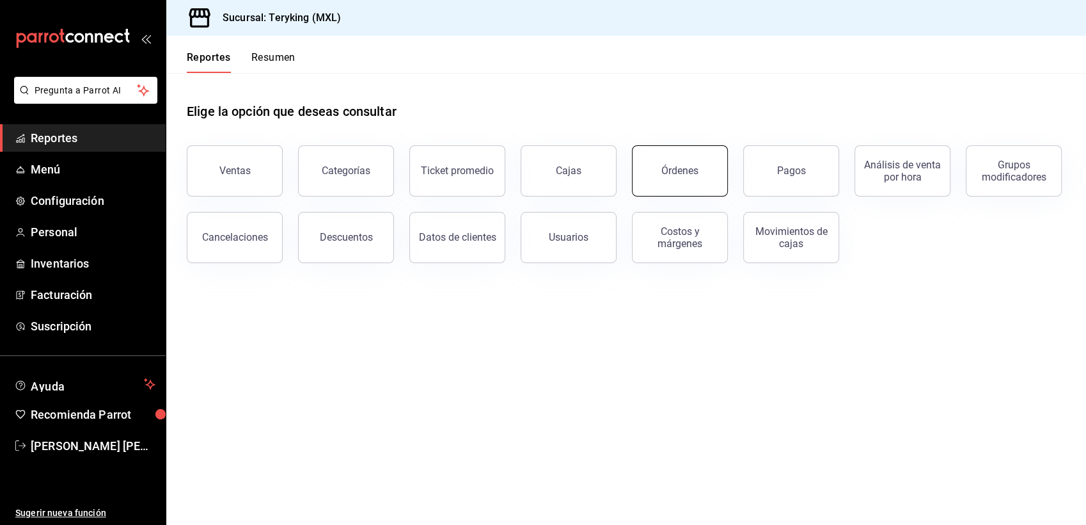
click at [689, 175] on div "Órdenes" at bounding box center [679, 170] width 37 height 12
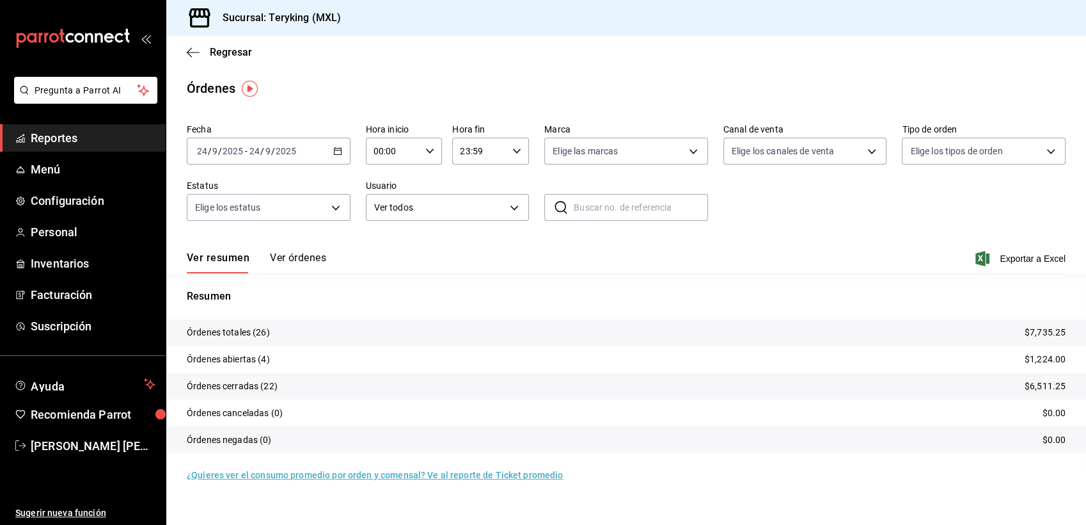
click at [312, 255] on button "Ver órdenes" at bounding box center [298, 262] width 56 height 22
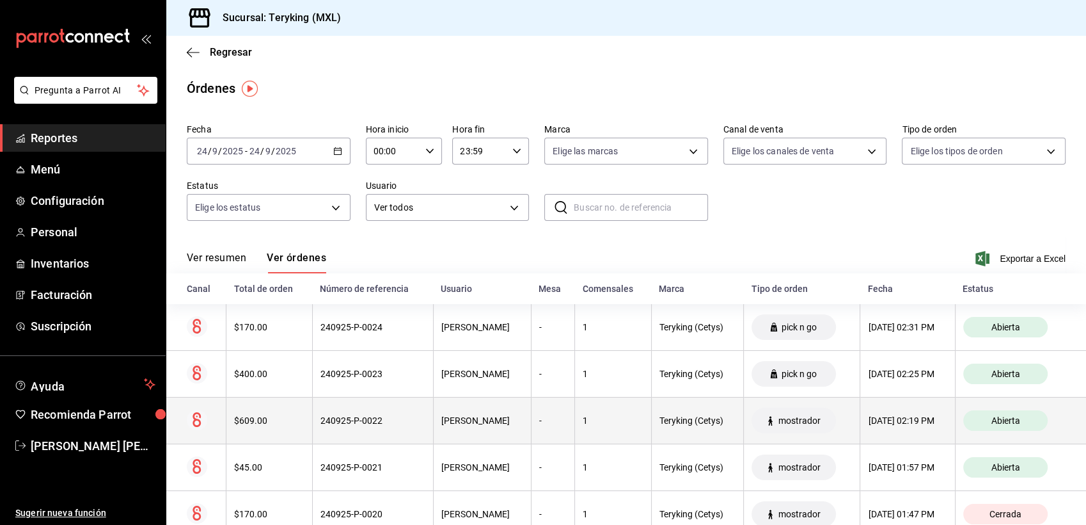
click at [447, 417] on div "[PERSON_NAME]" at bounding box center [482, 420] width 82 height 10
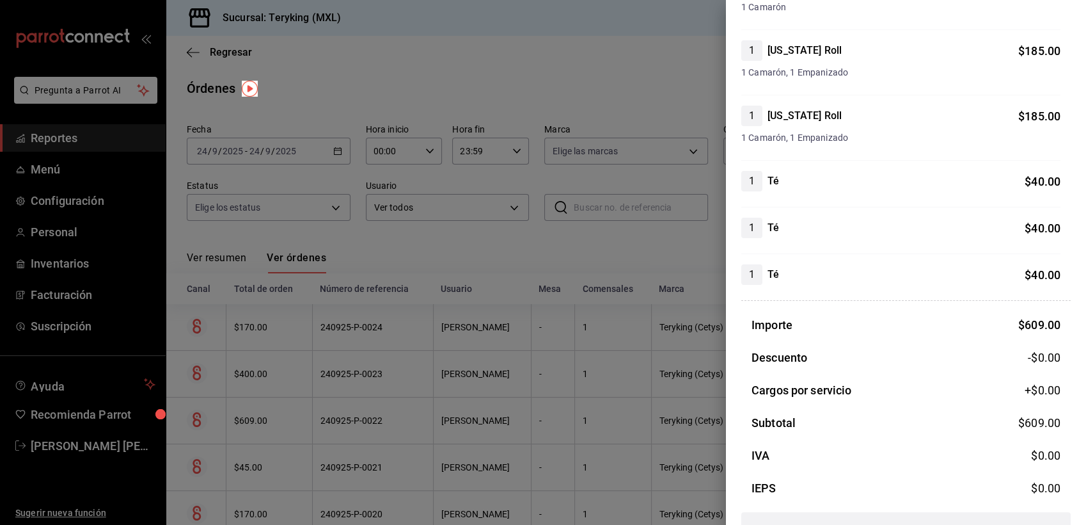
scroll to position [166, 0]
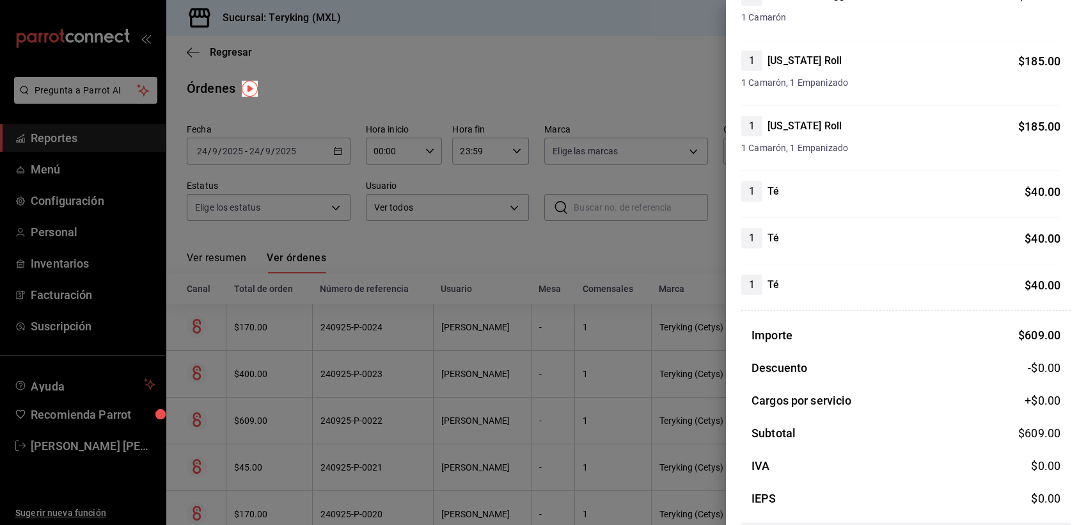
click at [550, 125] on div at bounding box center [543, 262] width 1086 height 525
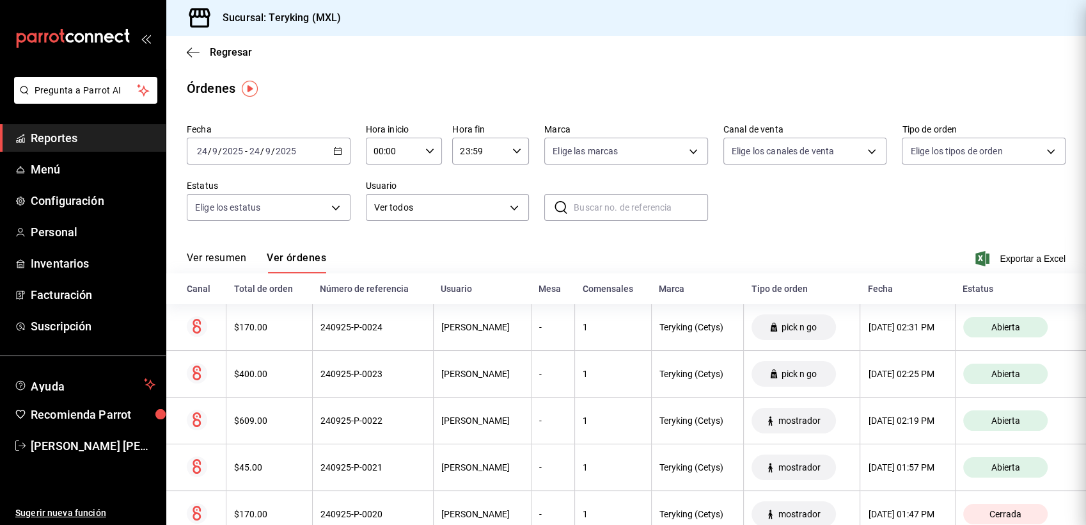
scroll to position [0, 0]
click at [73, 134] on span "Reportes" at bounding box center [93, 137] width 125 height 17
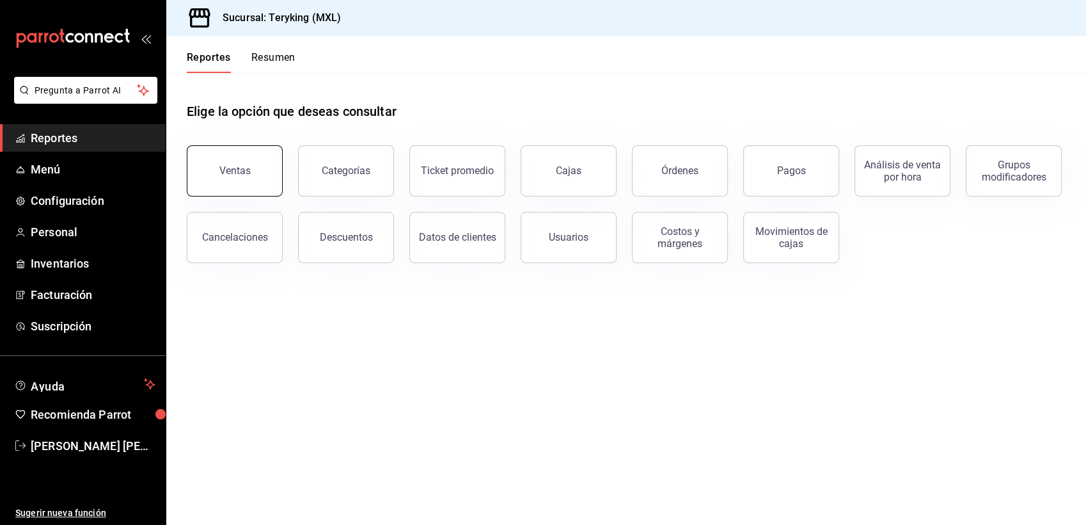
click at [244, 168] on div "Ventas" at bounding box center [234, 170] width 31 height 12
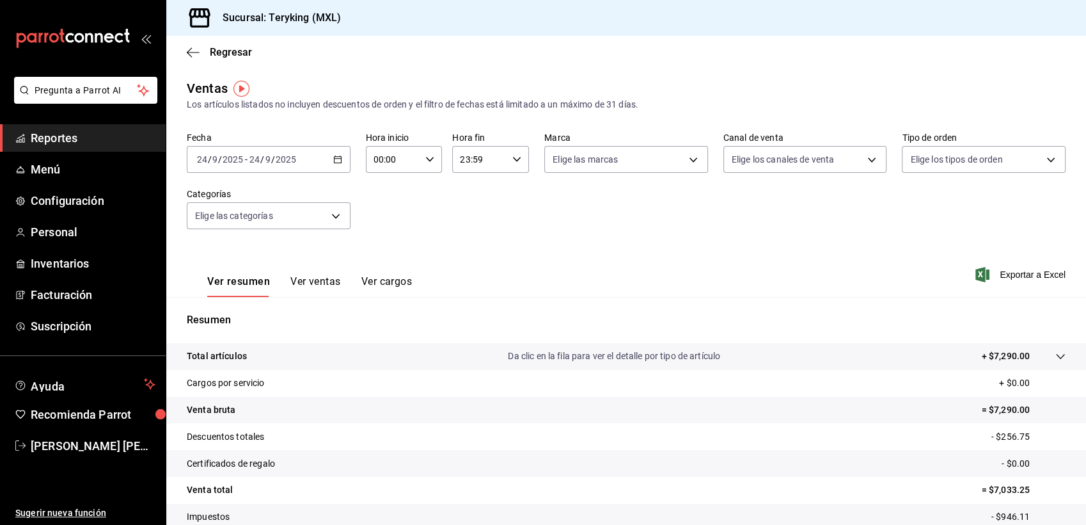
click at [234, 59] on div "Regresar" at bounding box center [626, 52] width 920 height 33
click at [234, 52] on span "Regresar" at bounding box center [231, 52] width 42 height 12
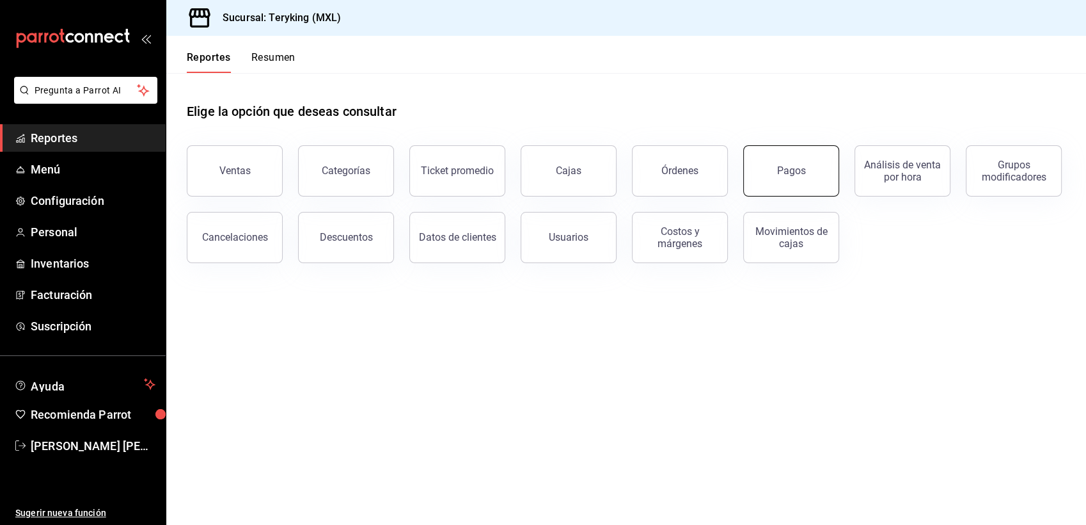
click at [769, 157] on button "Pagos" at bounding box center [791, 170] width 96 height 51
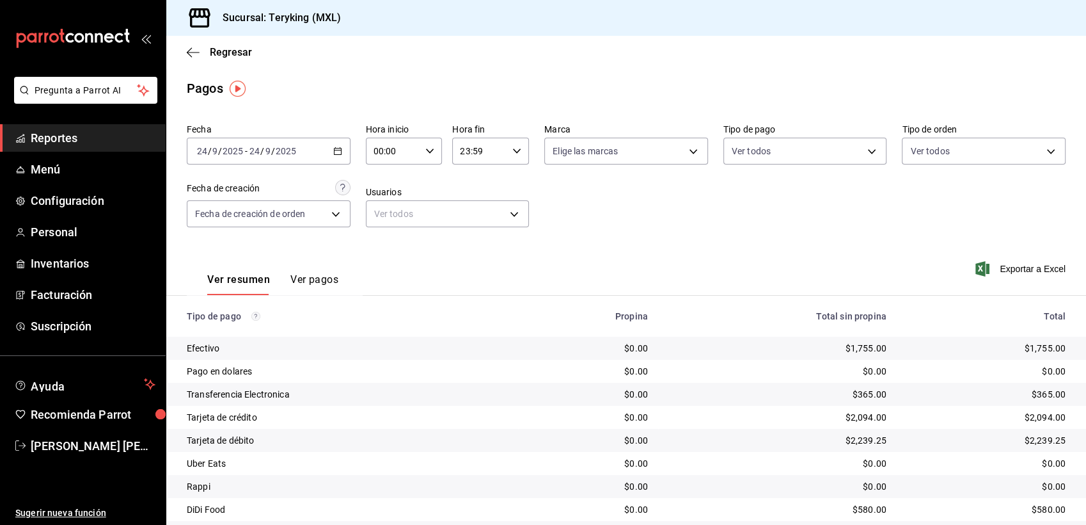
click at [70, 136] on span "Reportes" at bounding box center [93, 137] width 125 height 17
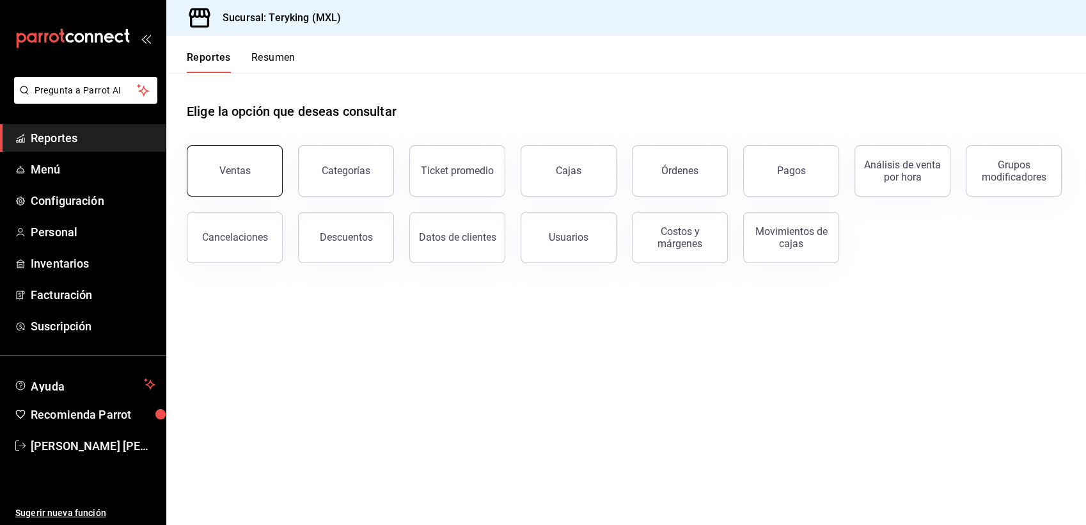
click at [245, 175] on div "Ventas" at bounding box center [234, 170] width 31 height 12
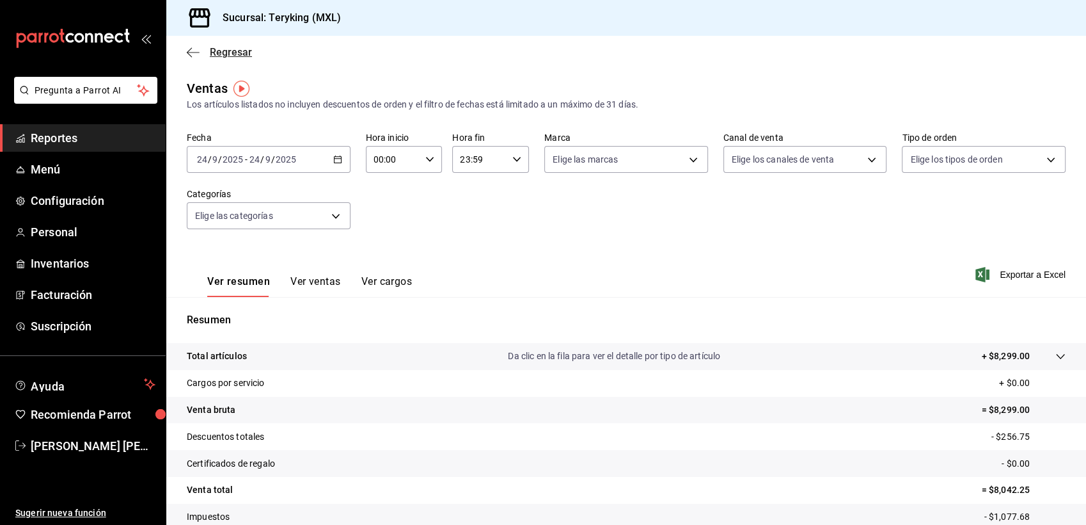
click at [227, 49] on span "Regresar" at bounding box center [231, 52] width 42 height 12
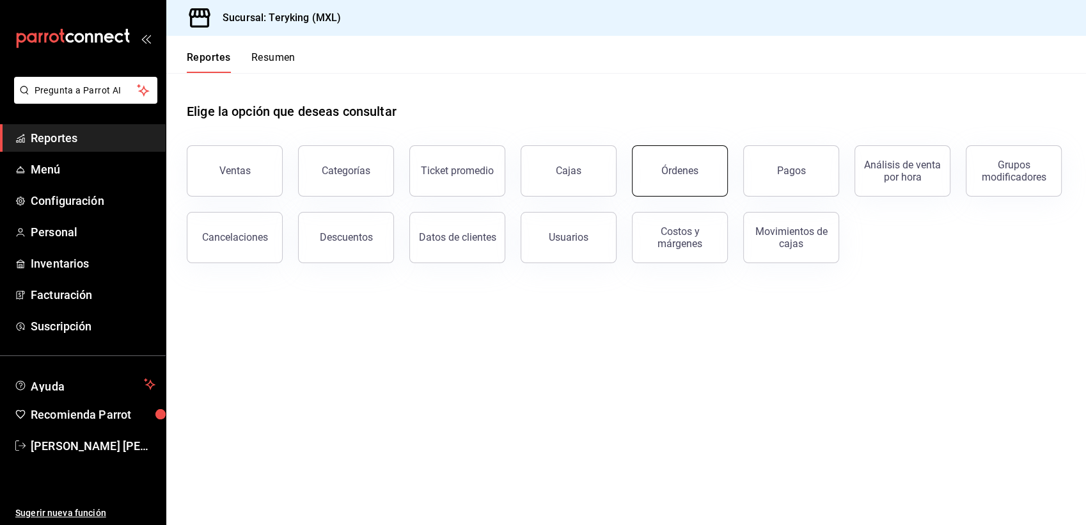
click at [665, 168] on div "Órdenes" at bounding box center [679, 170] width 37 height 12
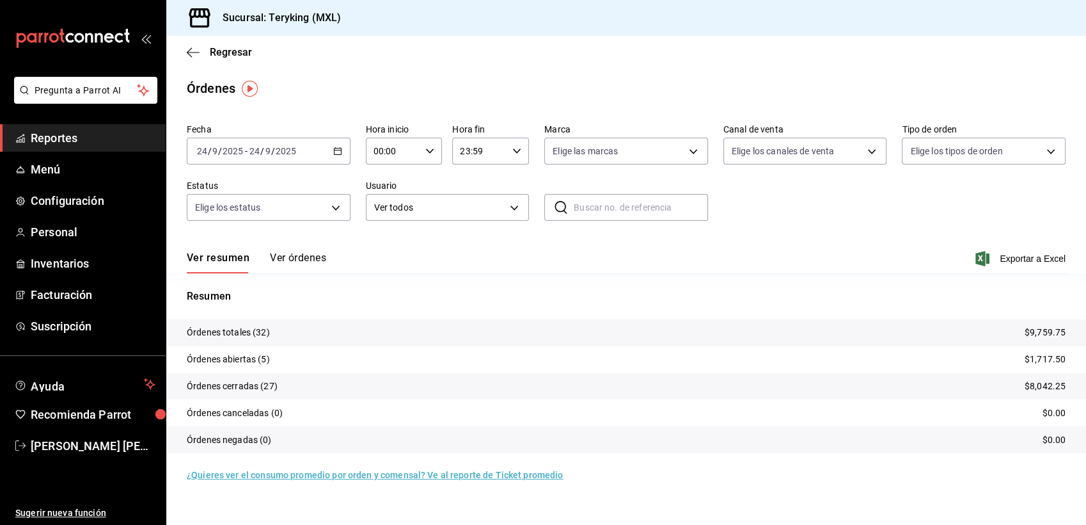
click at [307, 260] on button "Ver órdenes" at bounding box center [298, 262] width 56 height 22
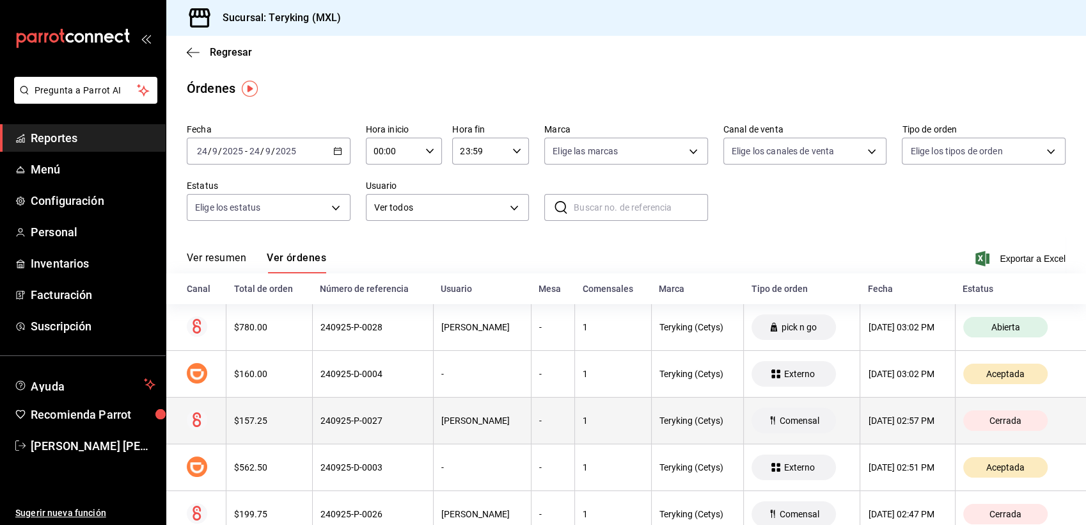
click at [434, 430] on th "[PERSON_NAME]" at bounding box center [482, 420] width 98 height 47
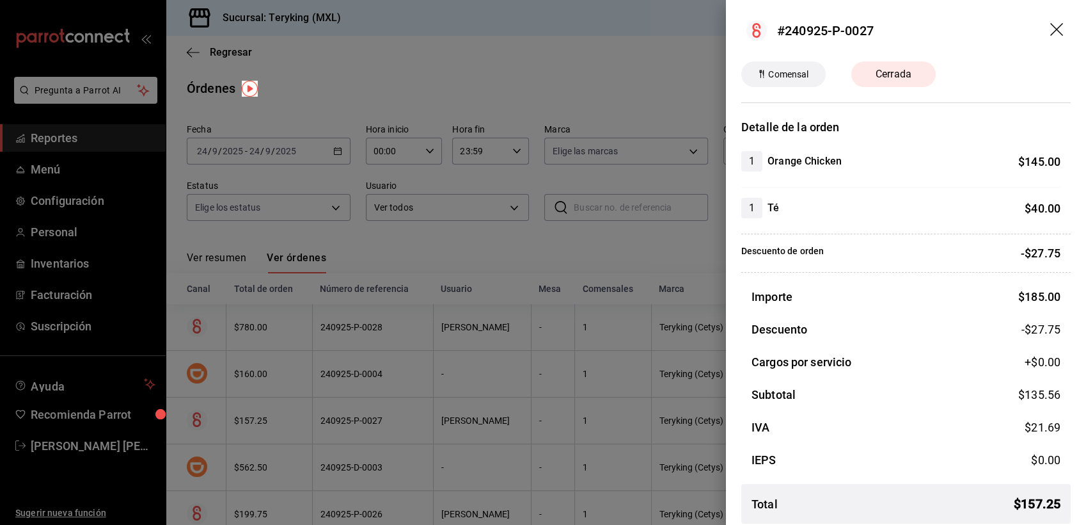
click at [471, 243] on div at bounding box center [543, 262] width 1086 height 525
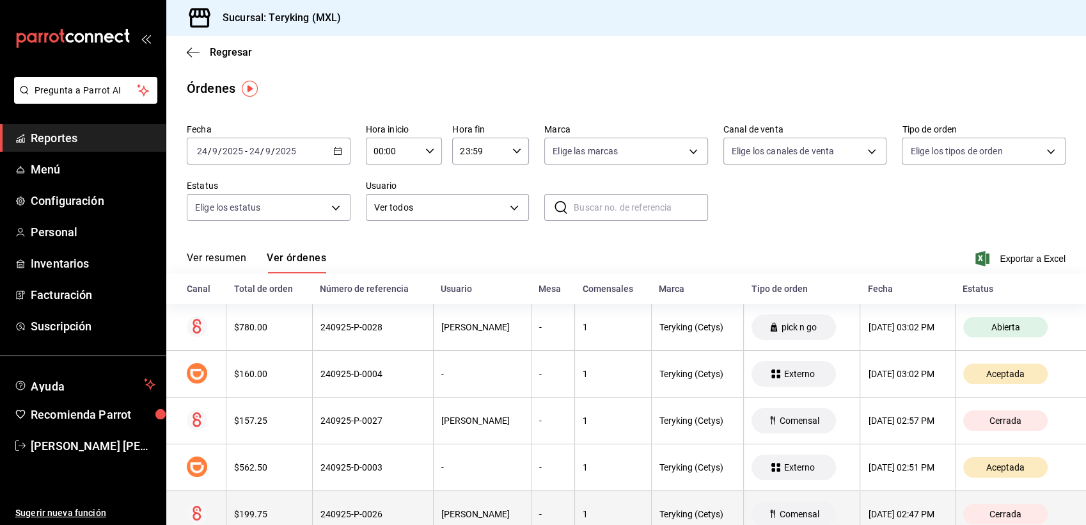
click at [400, 508] on th "240925-P-0026" at bounding box center [372, 514] width 121 height 47
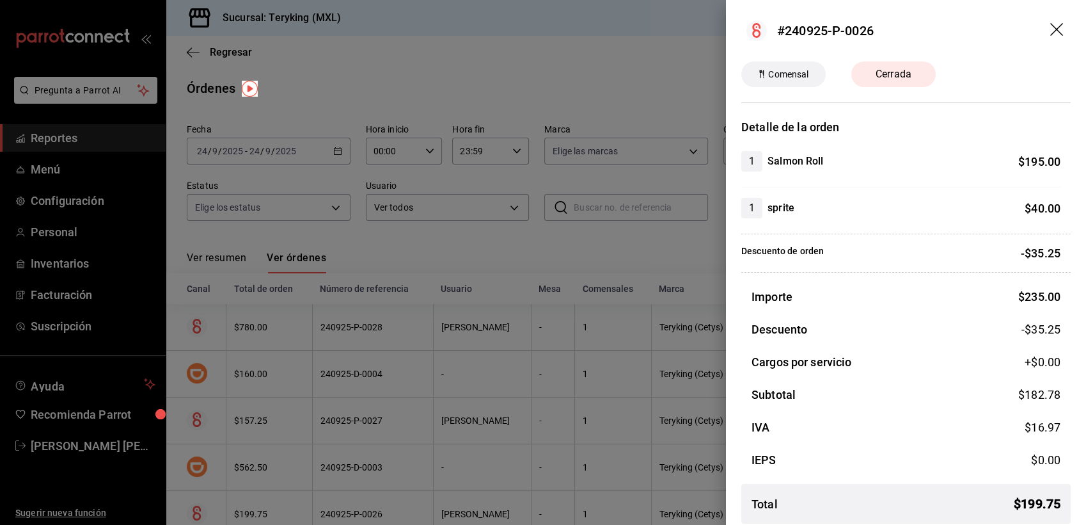
click at [470, 241] on div at bounding box center [543, 262] width 1086 height 525
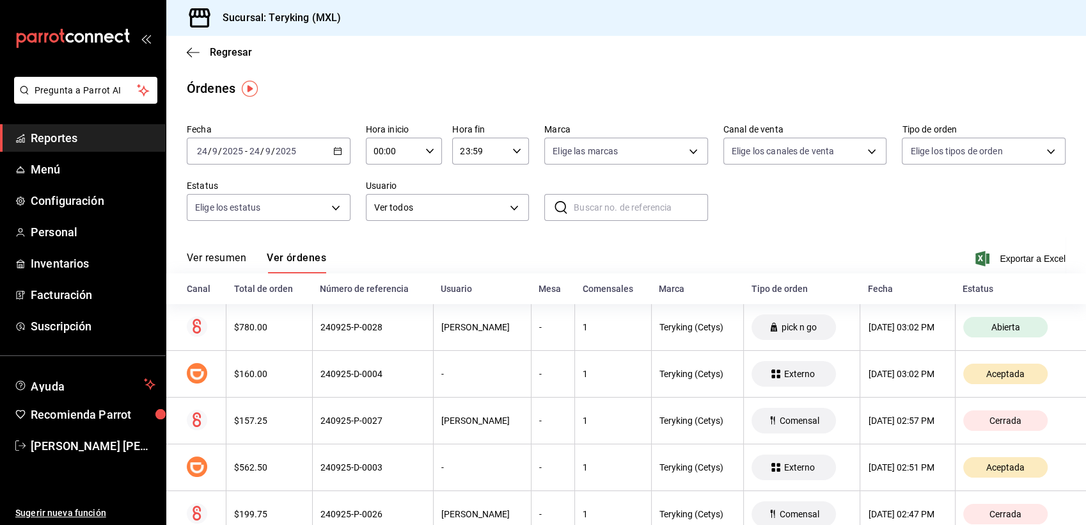
click at [47, 132] on span "Reportes" at bounding box center [93, 137] width 125 height 17
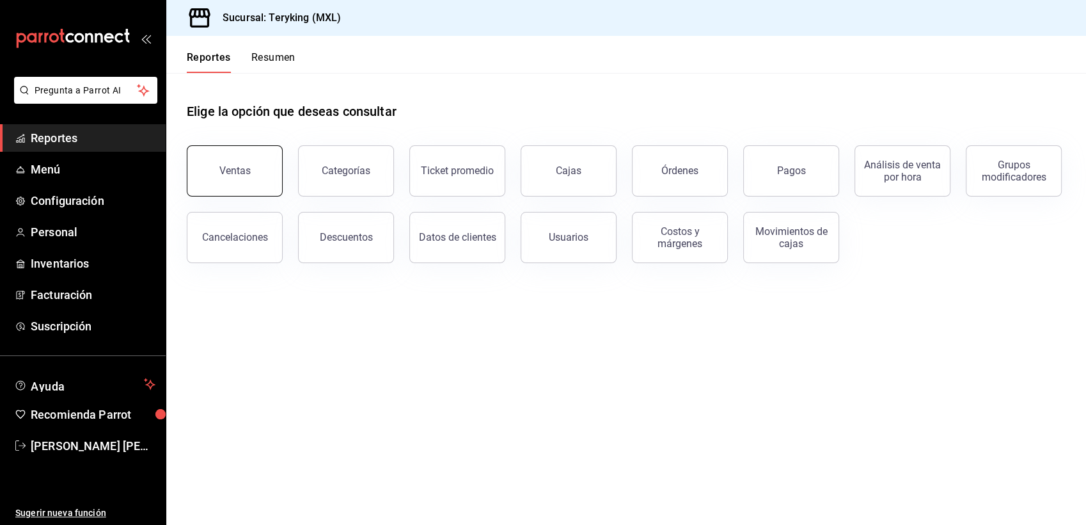
click at [226, 178] on button "Ventas" at bounding box center [235, 170] width 96 height 51
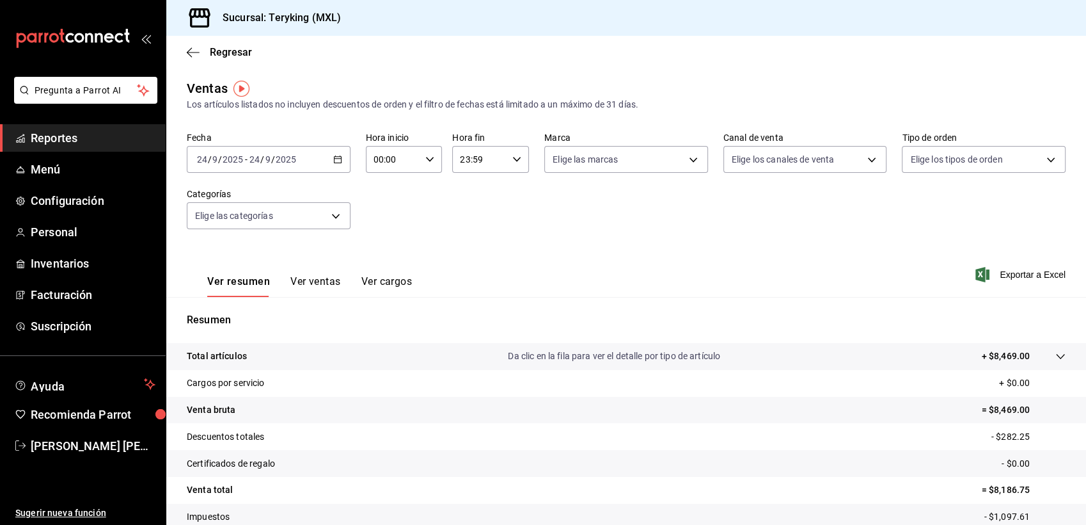
click at [72, 139] on span "Reportes" at bounding box center [93, 137] width 125 height 17
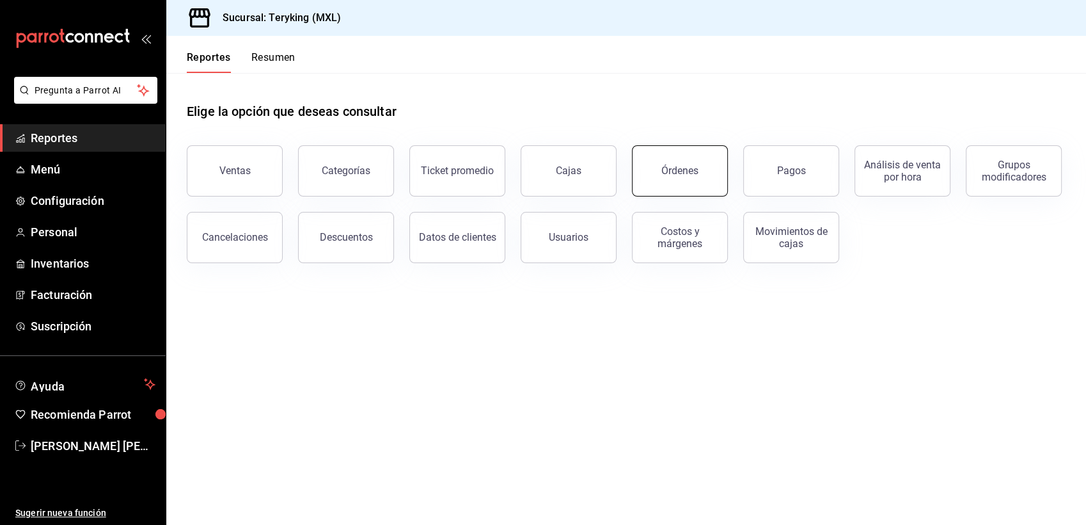
click at [691, 166] on div "Órdenes" at bounding box center [679, 170] width 37 height 12
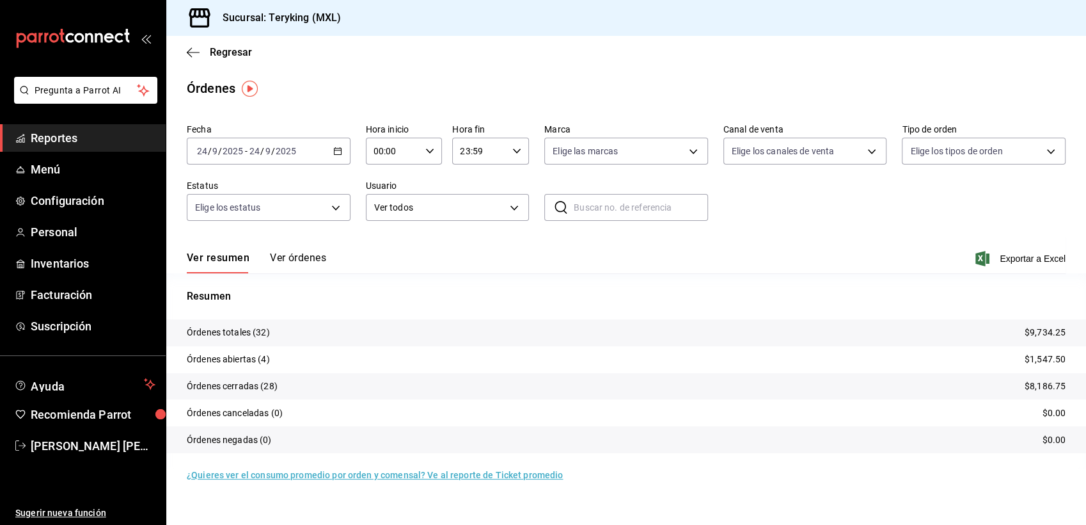
click at [73, 139] on span "Reportes" at bounding box center [93, 137] width 125 height 17
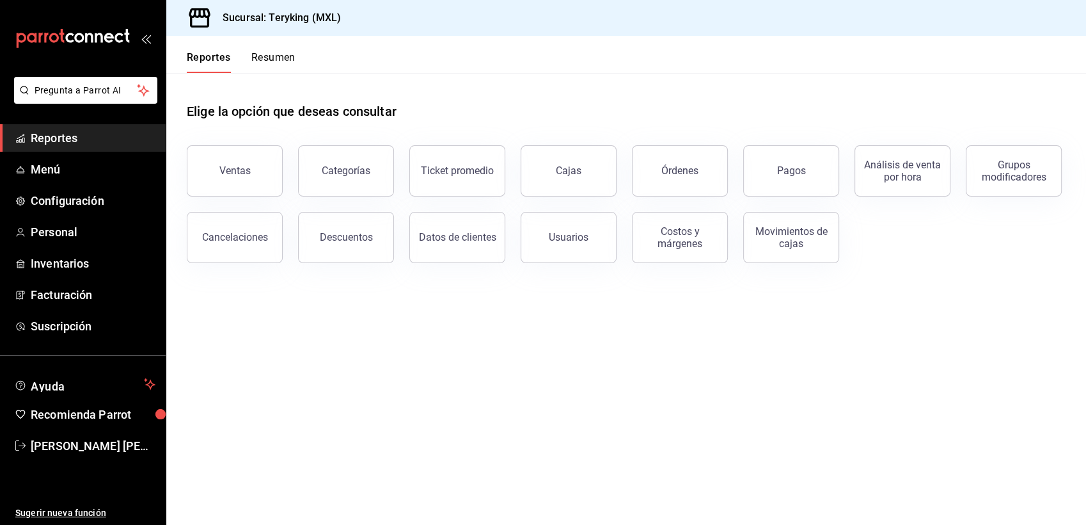
click at [929, 283] on main "Elige la opción que deseas consultar Ventas Categorías Ticket promedio Cajas Ór…" at bounding box center [626, 299] width 920 height 452
click at [784, 181] on button "Pagos" at bounding box center [791, 170] width 96 height 51
